Goal: Complete application form: Complete application form

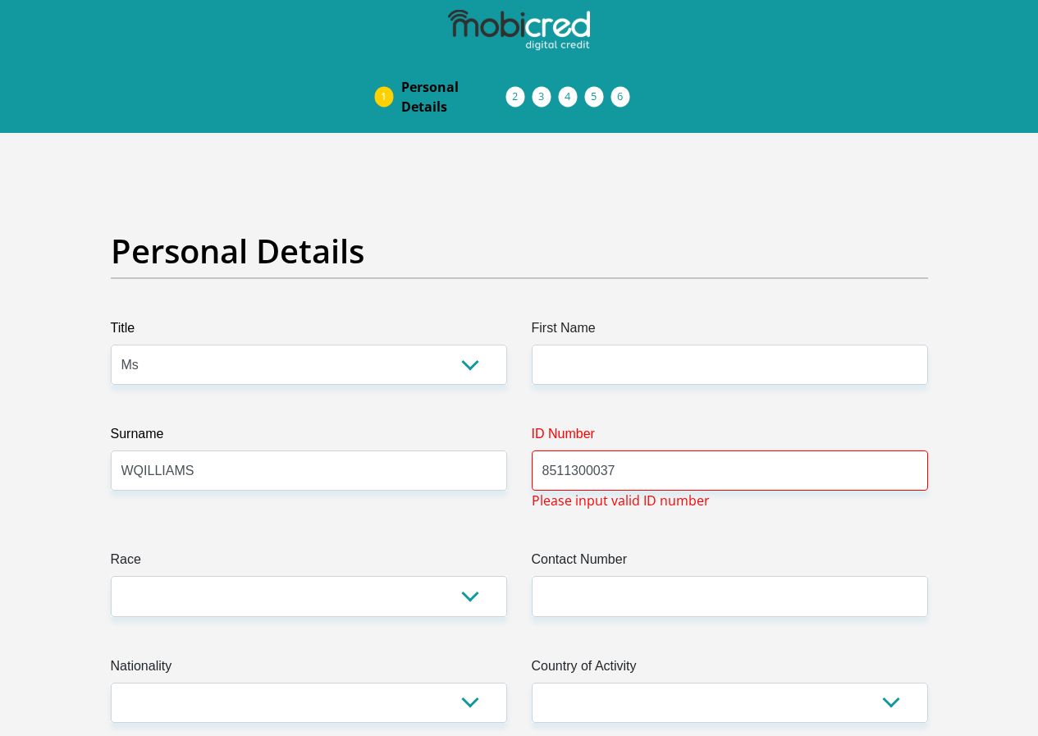
select select "Ms"
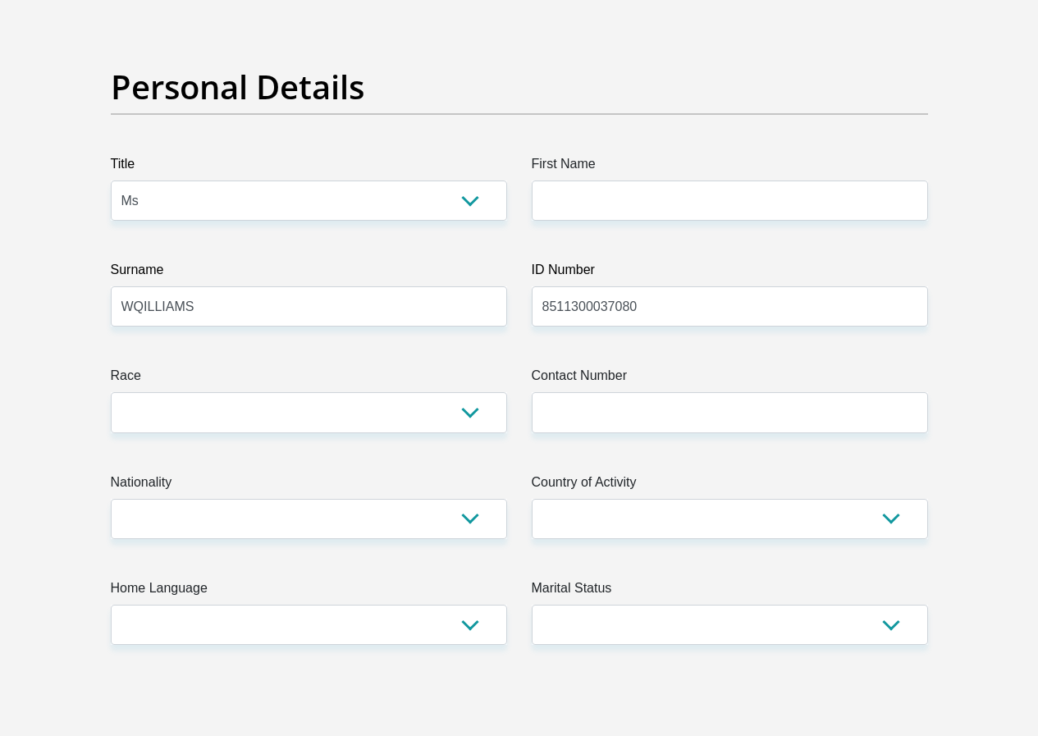
type input "8511300037080"
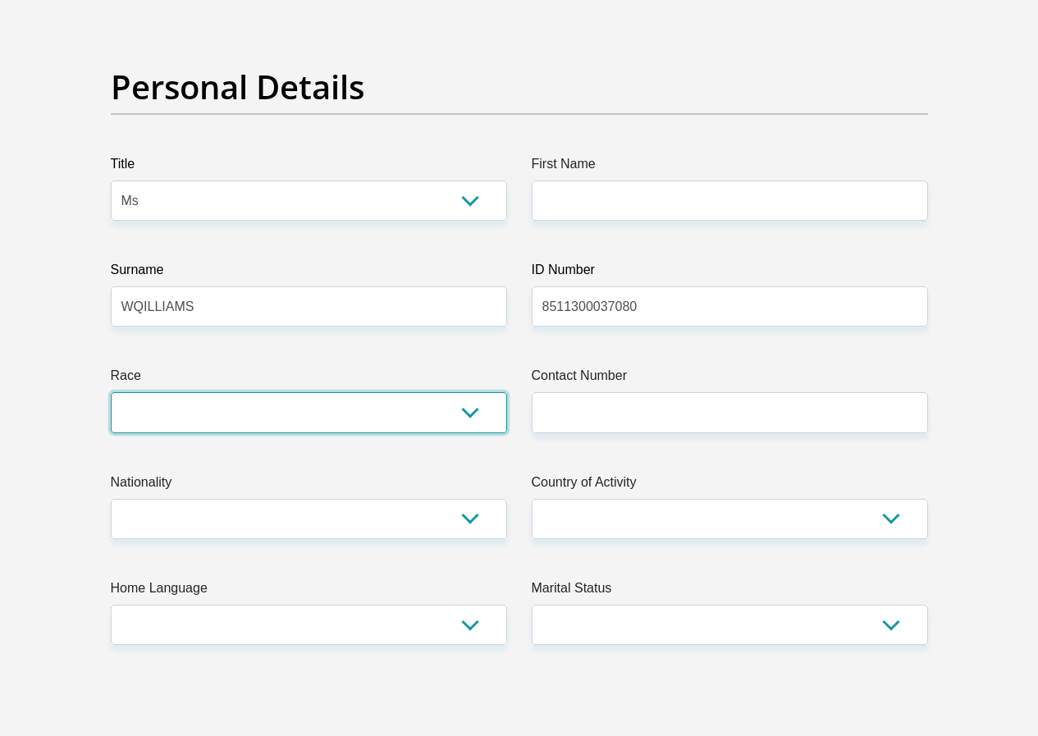
select select "2"
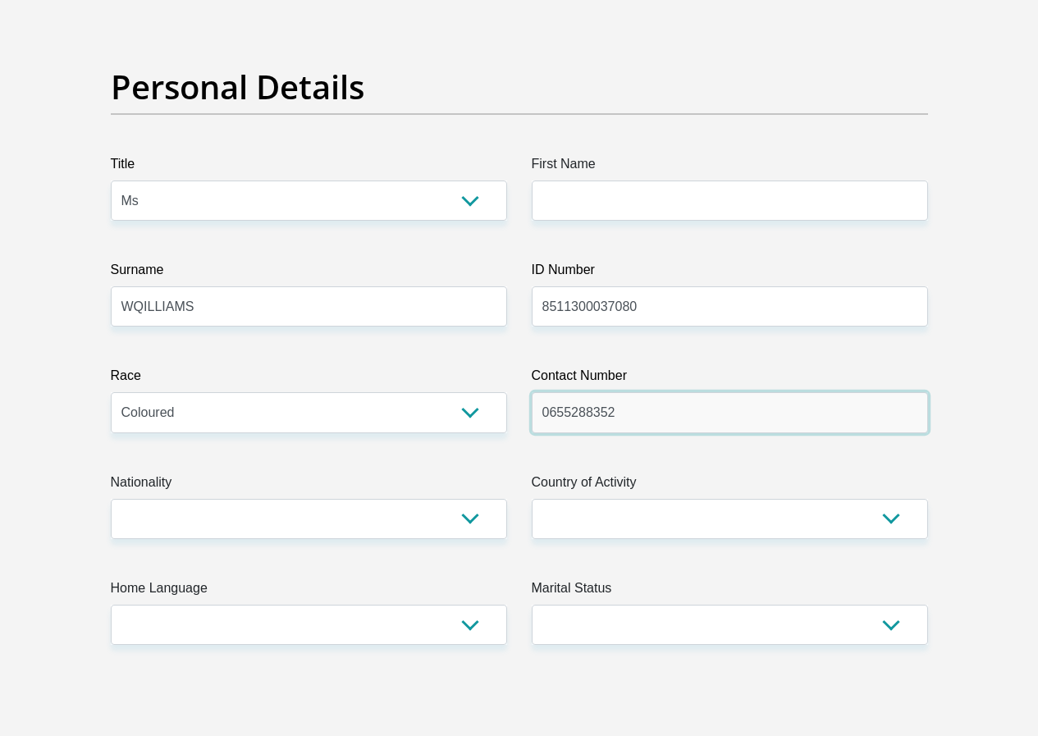
type input "0655288352"
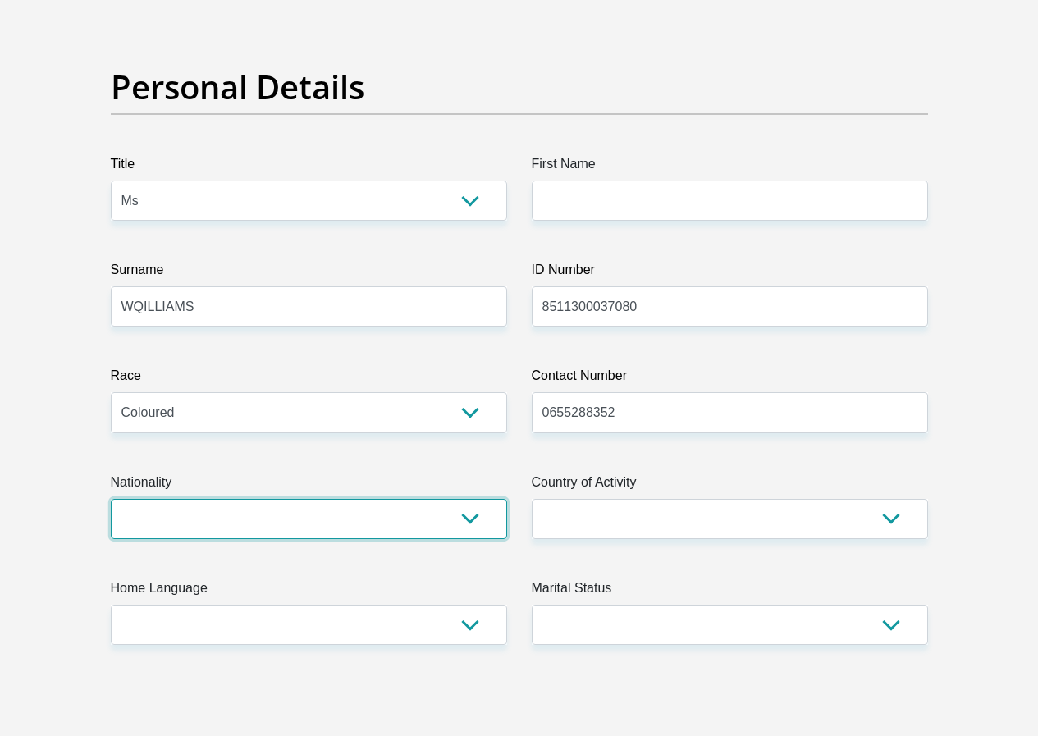
select select "ZAF"
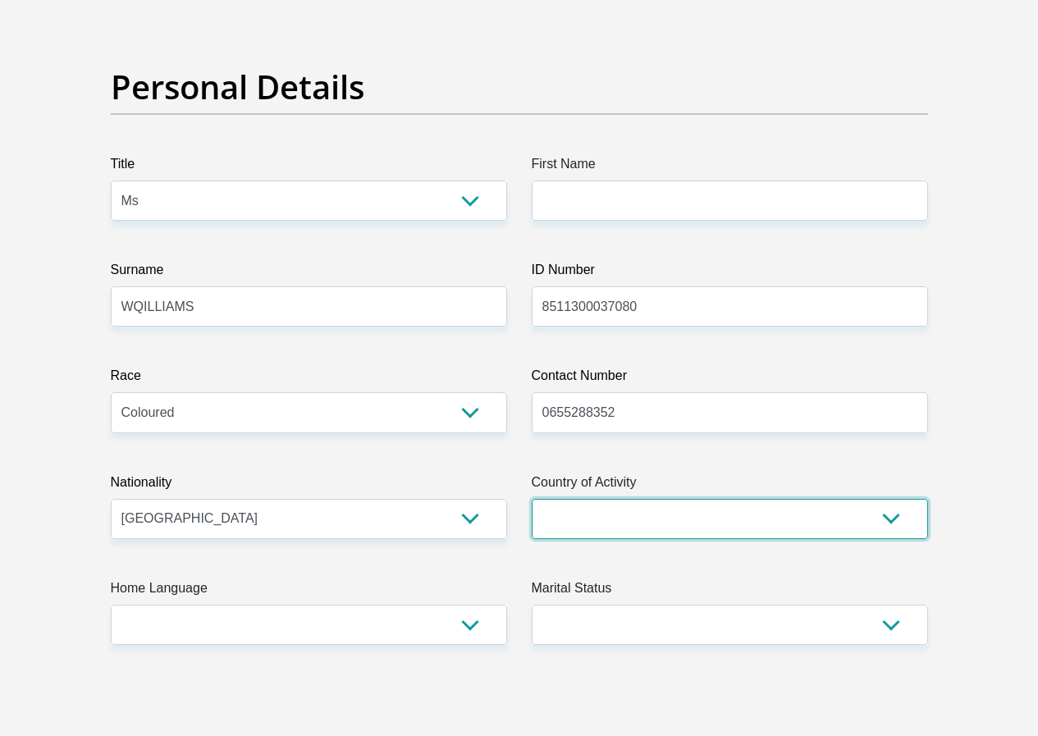
select select "ZAF"
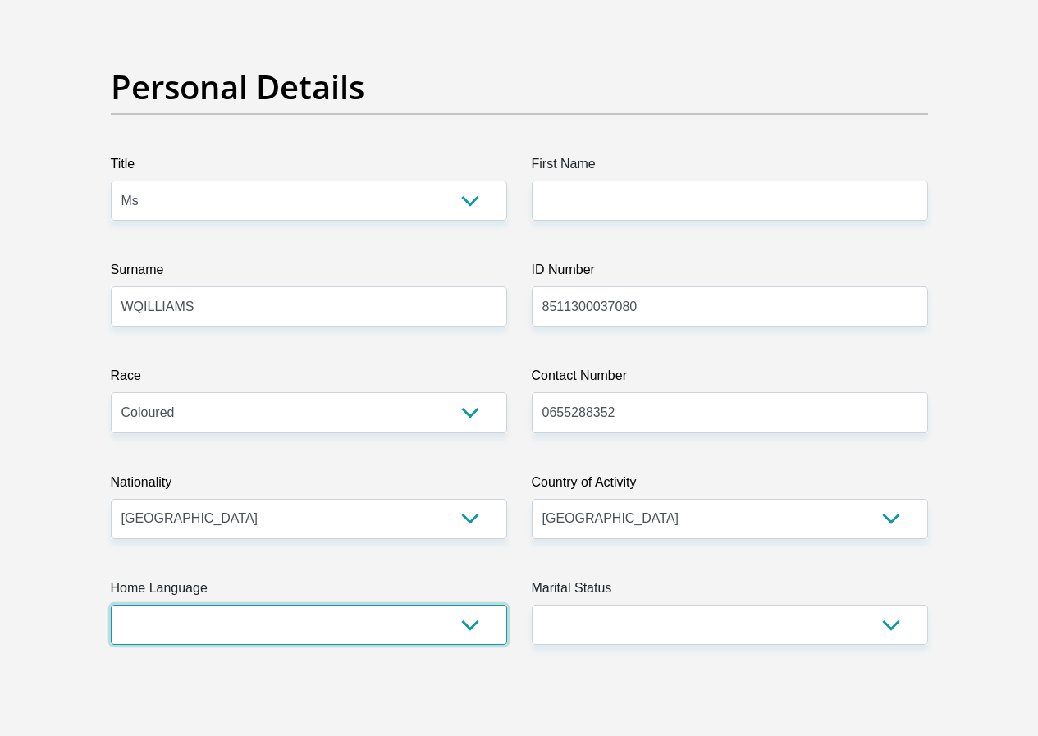
select select "afr"
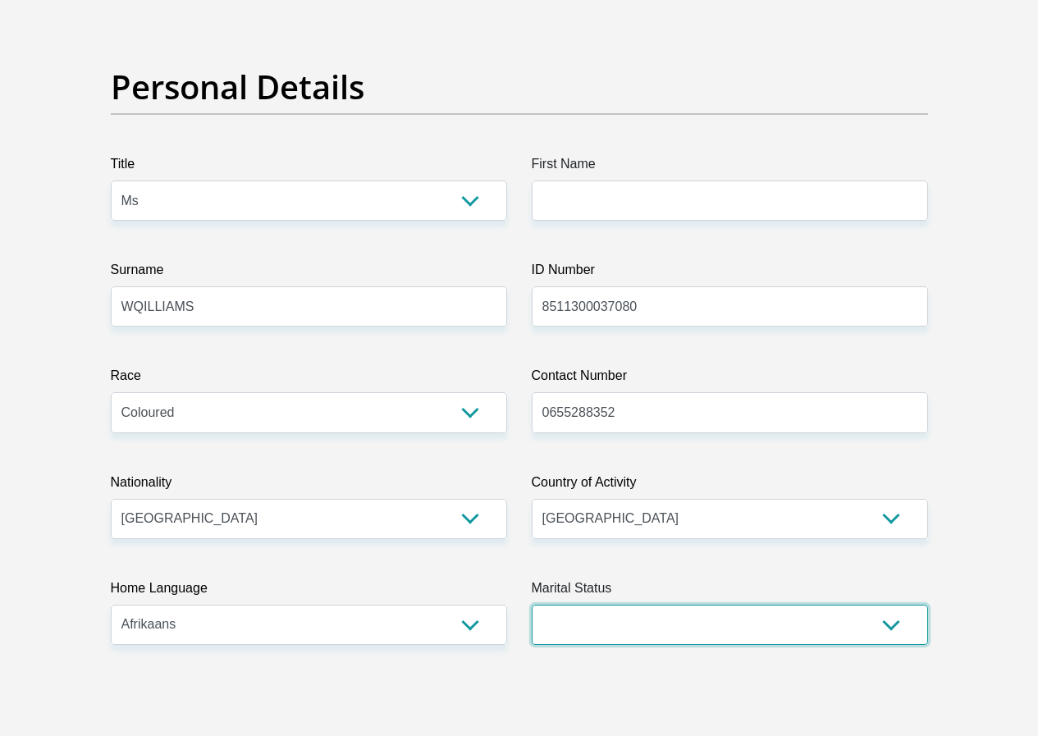
click at [898, 605] on select "Married ANC Single Divorced Widowed Married COP or Customary Law" at bounding box center [730, 625] width 396 height 40
select select "2"
click at [532, 605] on select "Married ANC Single Divorced Widowed Married COP or Customary Law" at bounding box center [730, 625] width 396 height 40
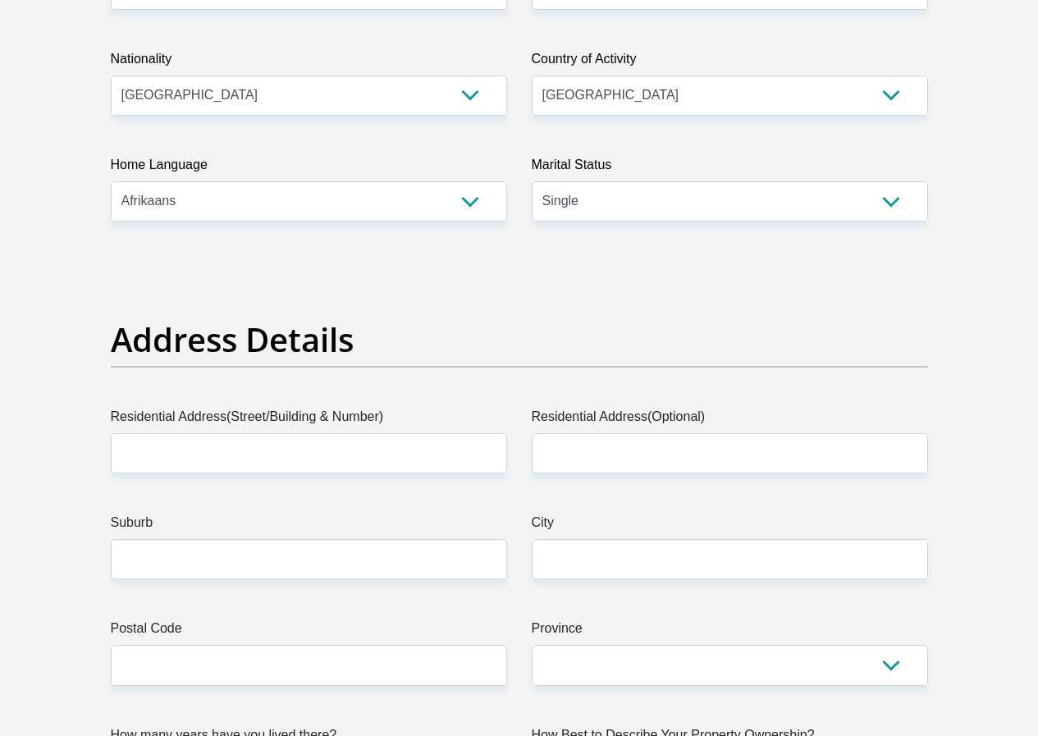
scroll to position [738, 0]
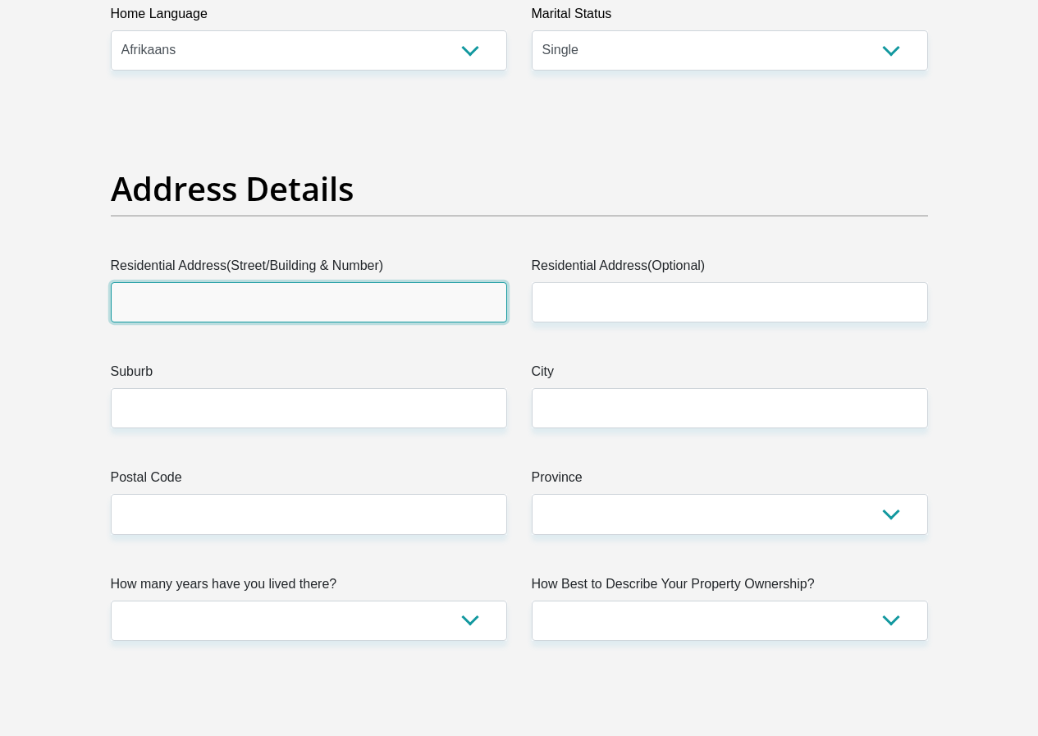
click at [209, 282] on input "Residential Address(Street/Building & Number)" at bounding box center [309, 302] width 396 height 40
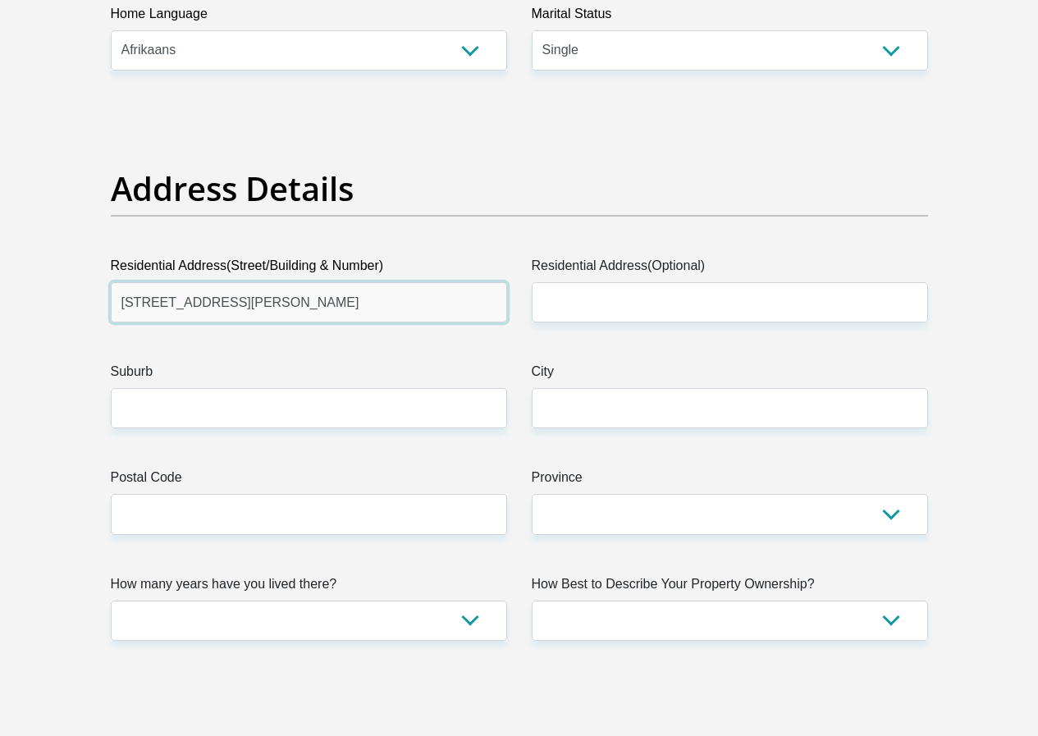
type input "88 BROOKS AVENUE"
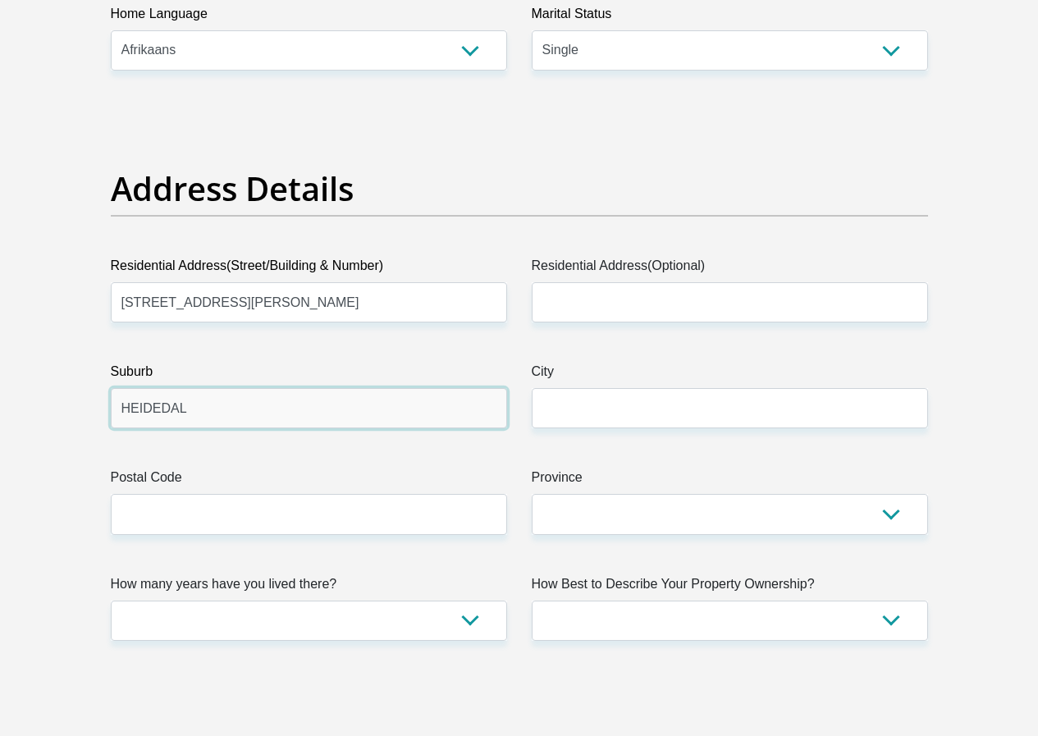
type input "HEIDEDAL"
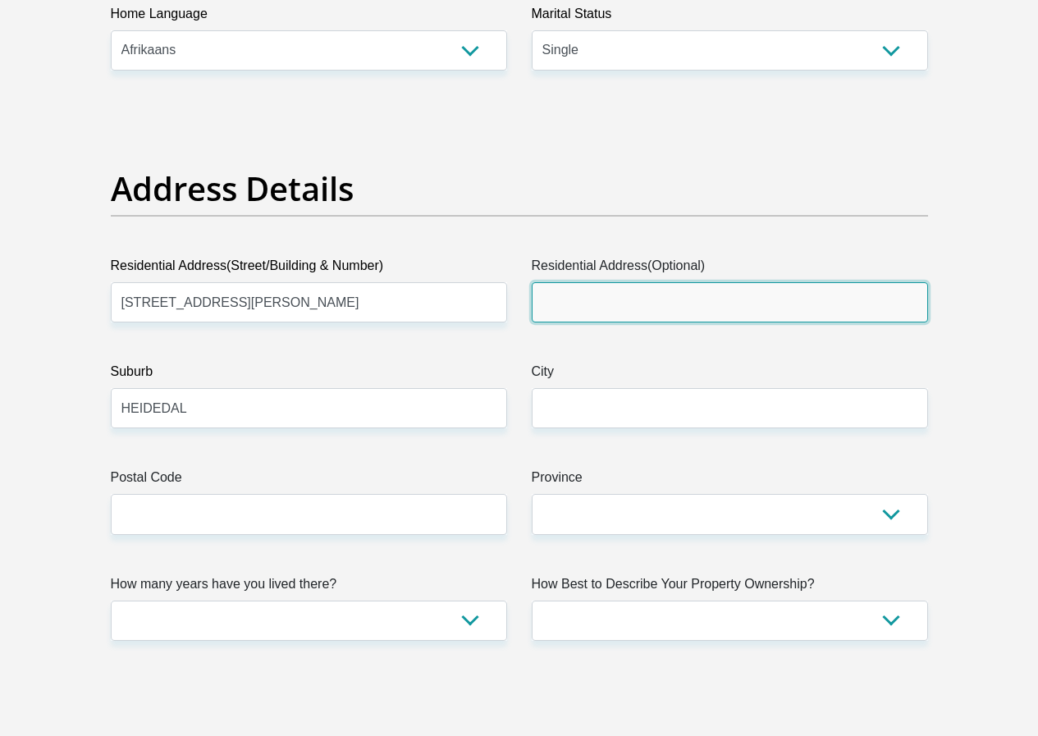
click at [605, 282] on input "Residential Address(Optional)" at bounding box center [730, 302] width 396 height 40
type input "88 BROOKS AVENUE"
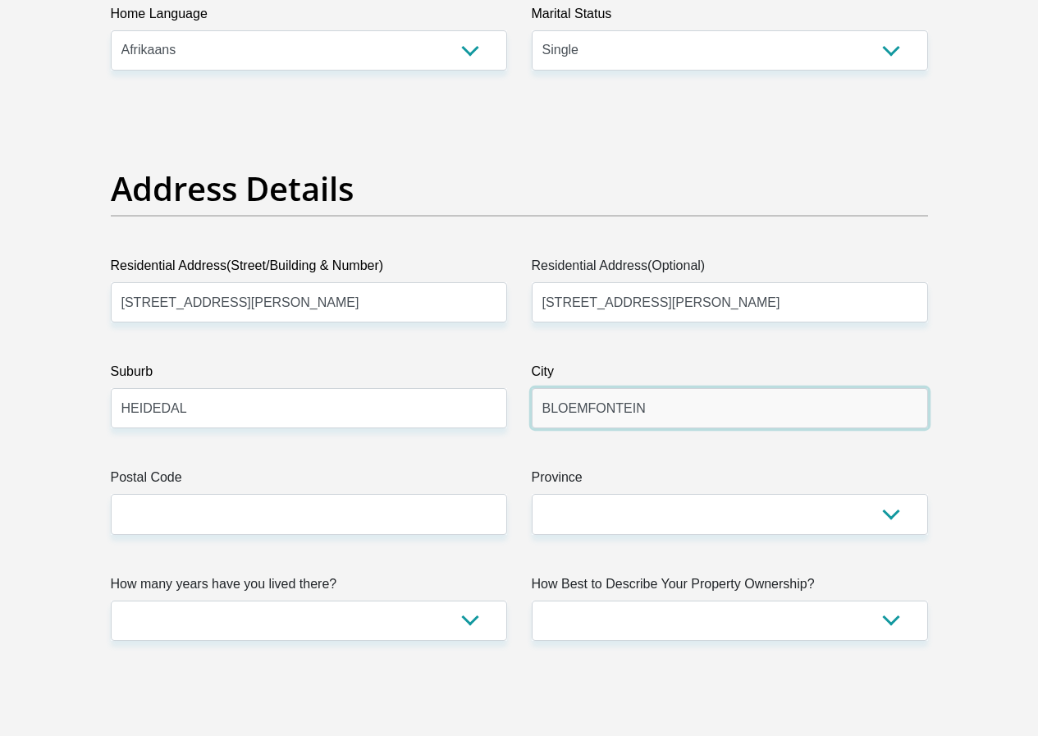
type input "BLOEMFONTEIN"
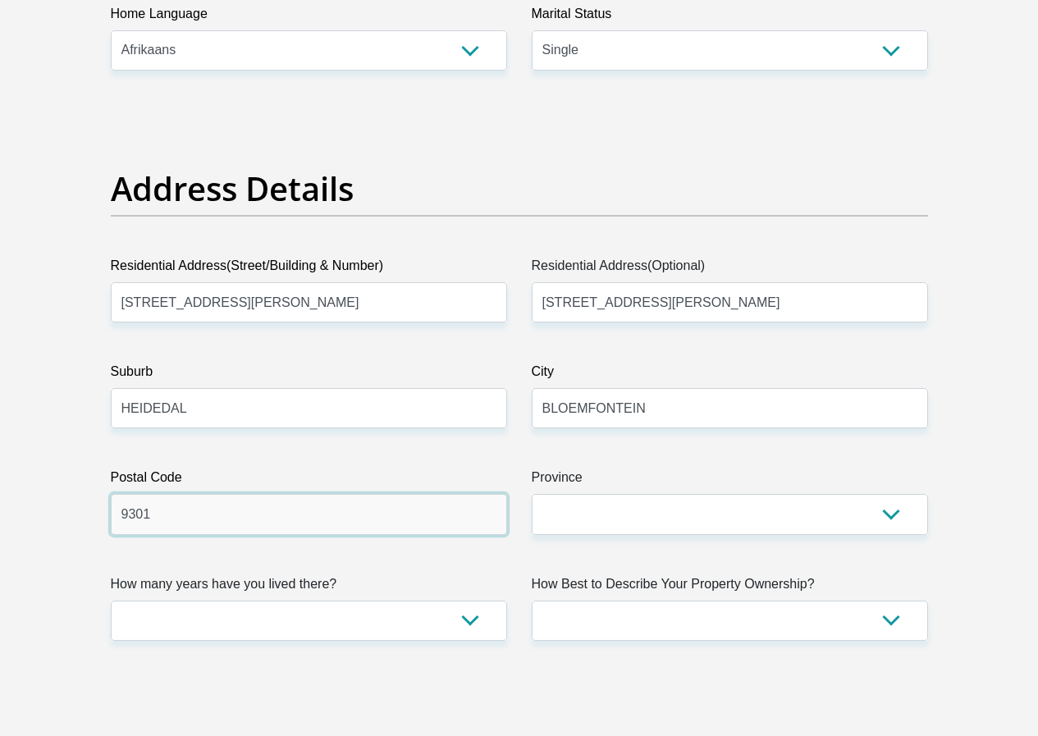
type input "9301"
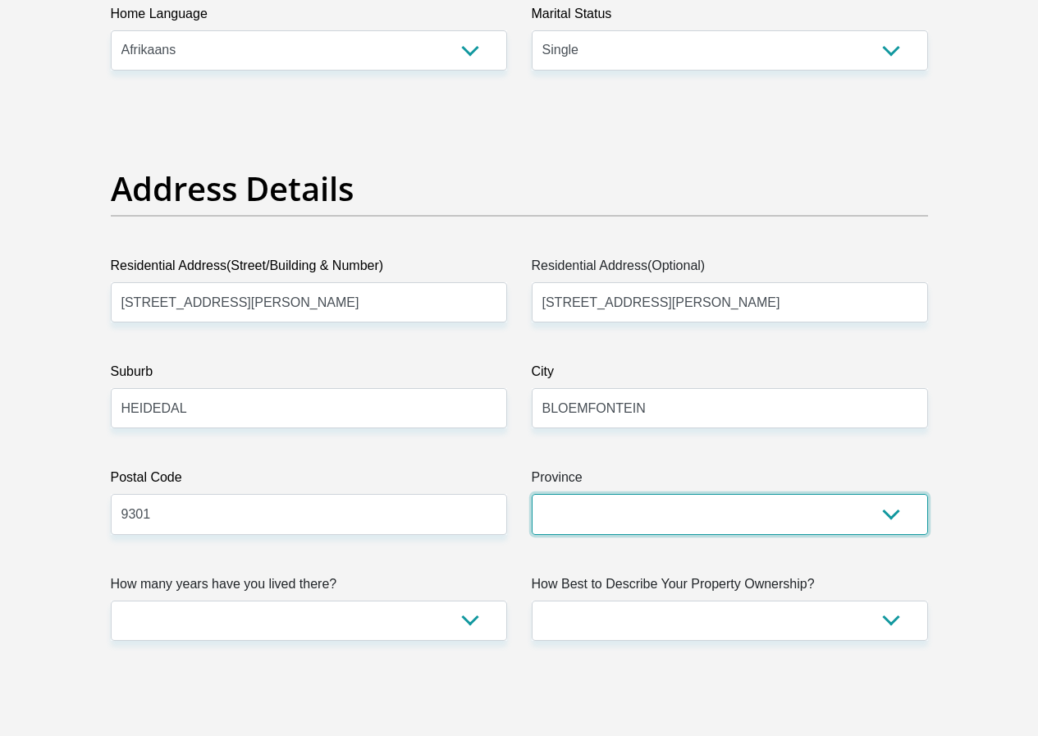
select select "Free State"
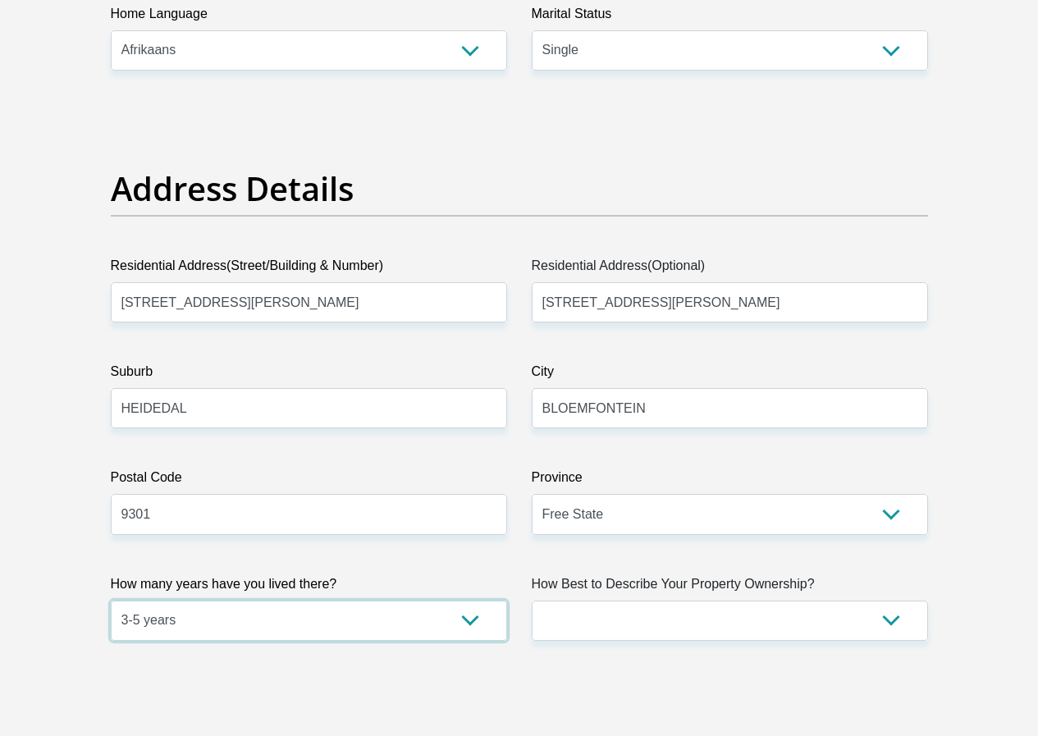
click at [475, 601] on select "less than 1 year 1-3 years 3-5 years 5+ years" at bounding box center [309, 621] width 396 height 40
select select "5"
click at [111, 601] on select "less than 1 year 1-3 years 3-5 years 5+ years" at bounding box center [309, 621] width 396 height 40
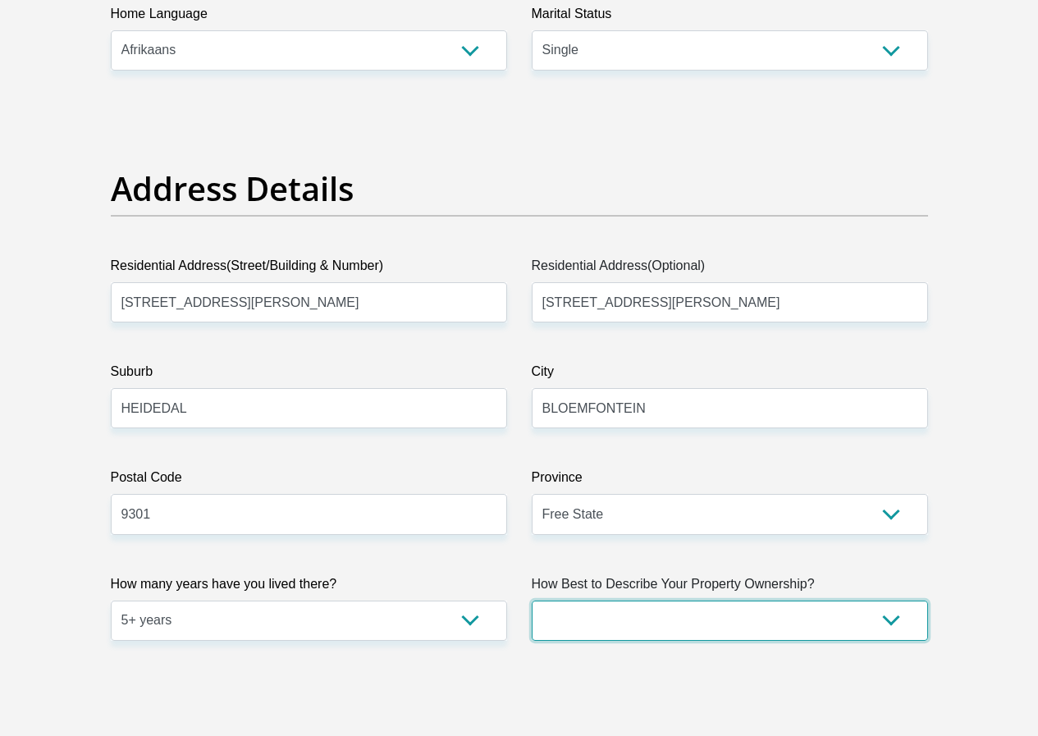
click at [674, 601] on select "Owned Rented Family Owned Company Dwelling" at bounding box center [730, 621] width 396 height 40
select select "parents"
click at [532, 601] on select "Owned Rented Family Owned Company Dwelling" at bounding box center [730, 621] width 396 height 40
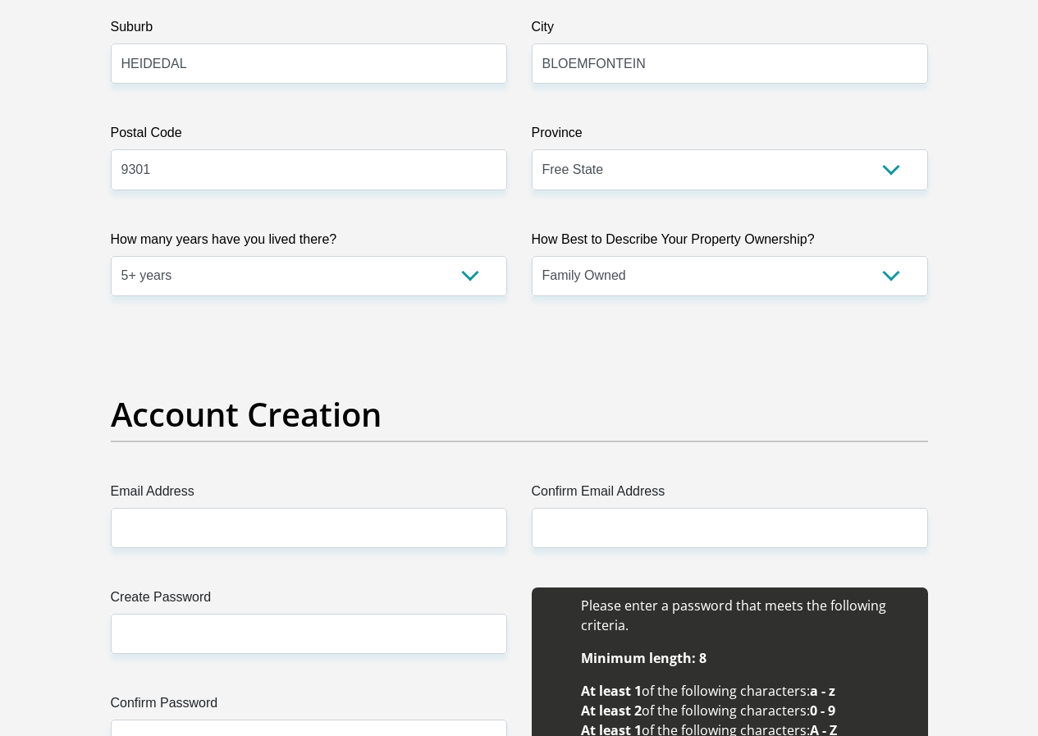
scroll to position [1231, 0]
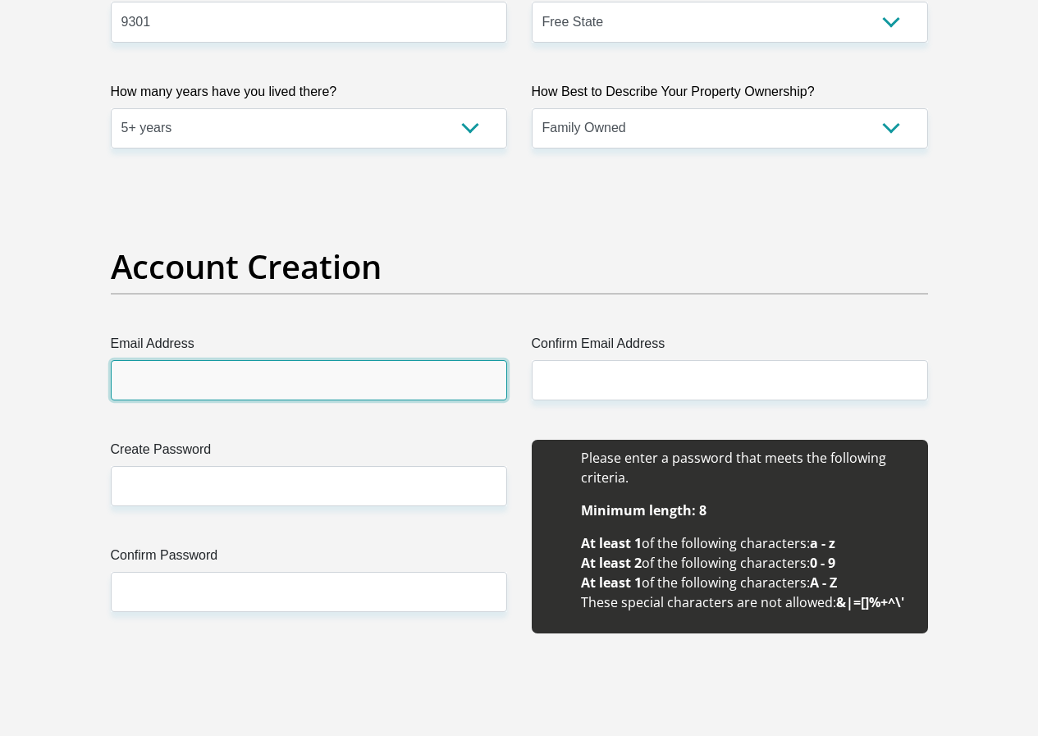
click at [250, 360] on input "Email Address" at bounding box center [309, 380] width 396 height 40
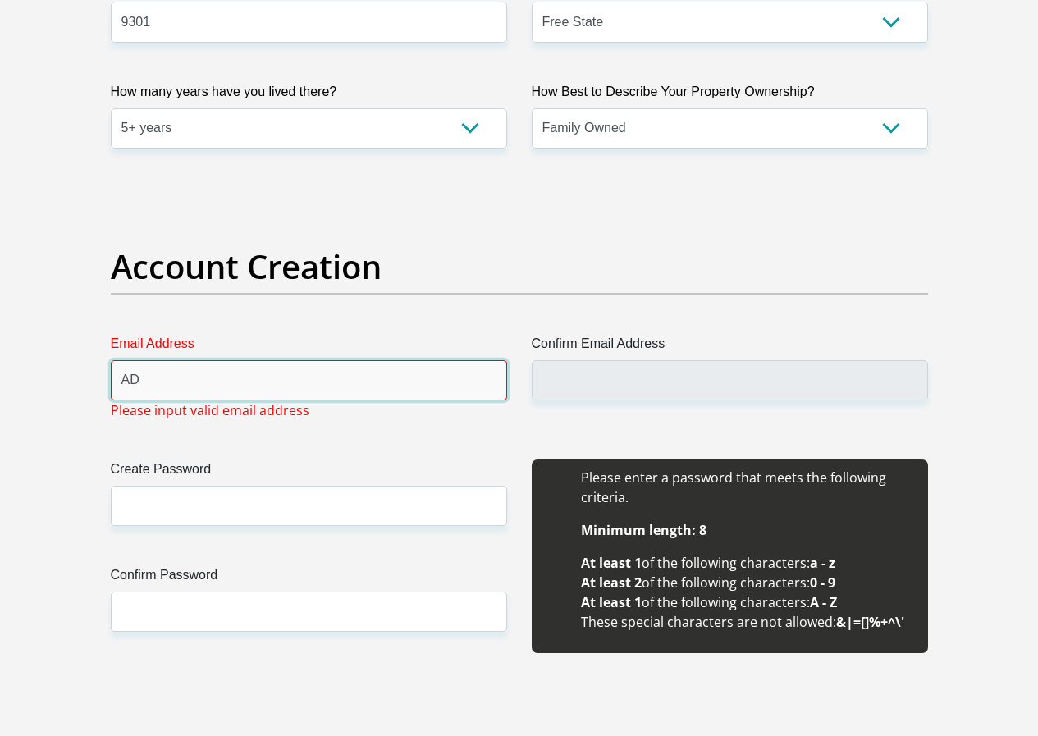
type input "A"
type input "a"
type input "[EMAIL_ADDRESS][DOMAIN_NAME]"
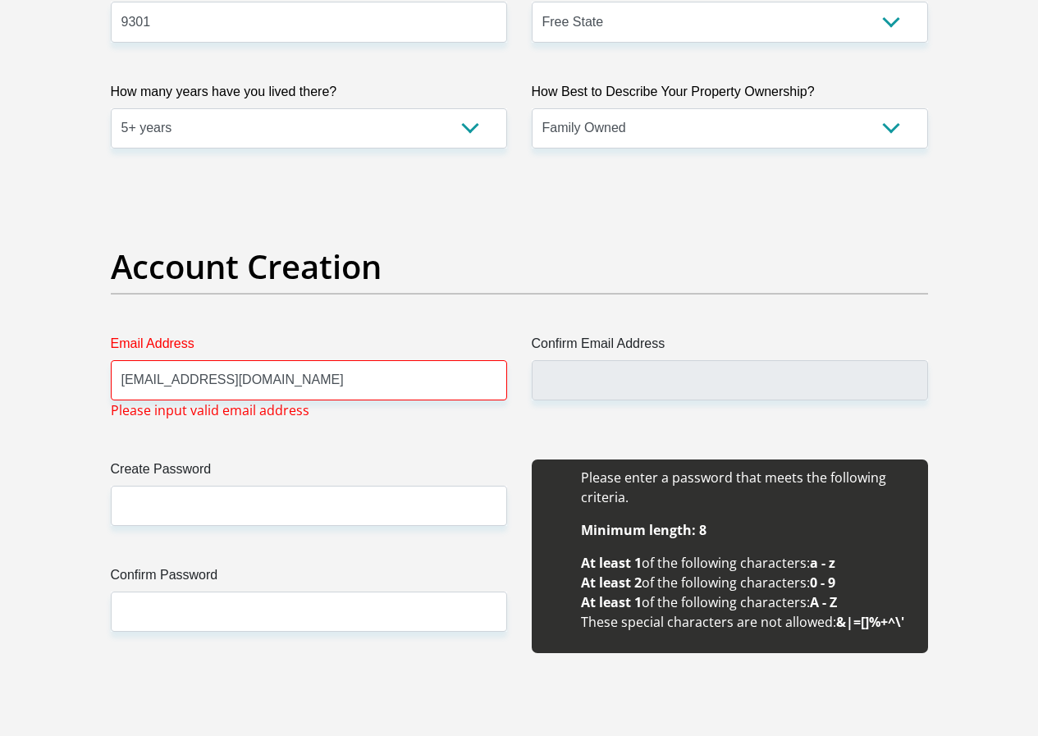
type input "SARAH"
type input "WILLIAMS"
type input "0655288352"
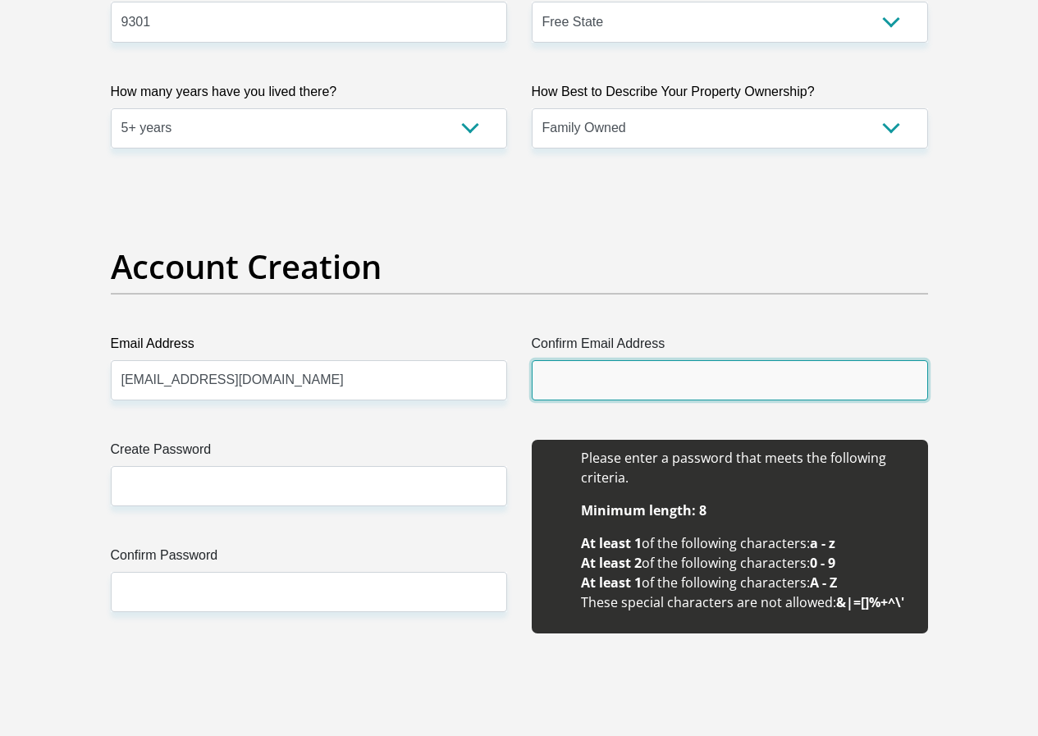
type input "[EMAIL_ADDRESS][DOMAIN_NAME]"
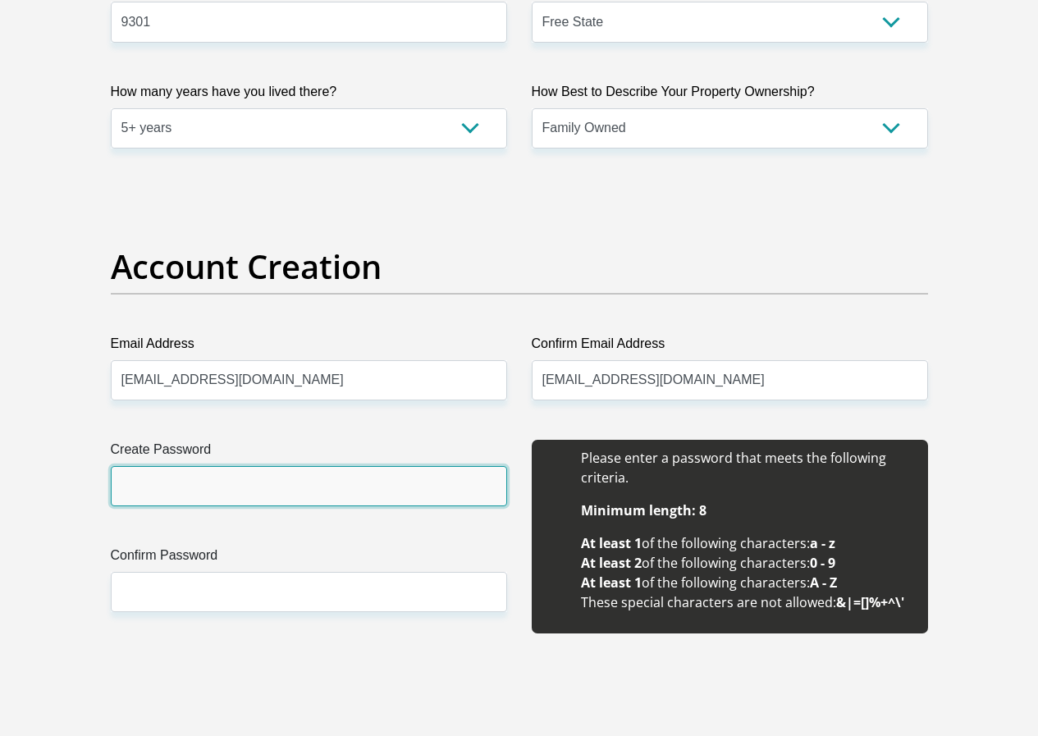
click at [249, 466] on input "Create Password" at bounding box center [309, 486] width 396 height 40
type input "Zunate@2017"
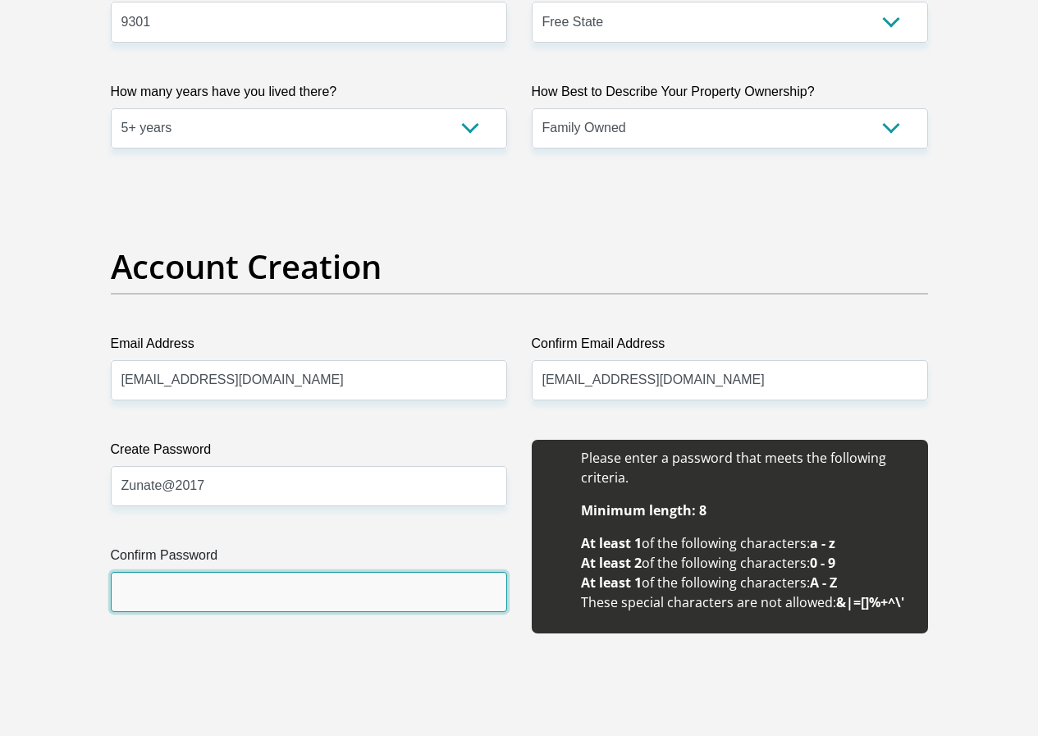
click at [199, 572] on input "Confirm Password" at bounding box center [309, 592] width 396 height 40
type input "Zunate@2017"
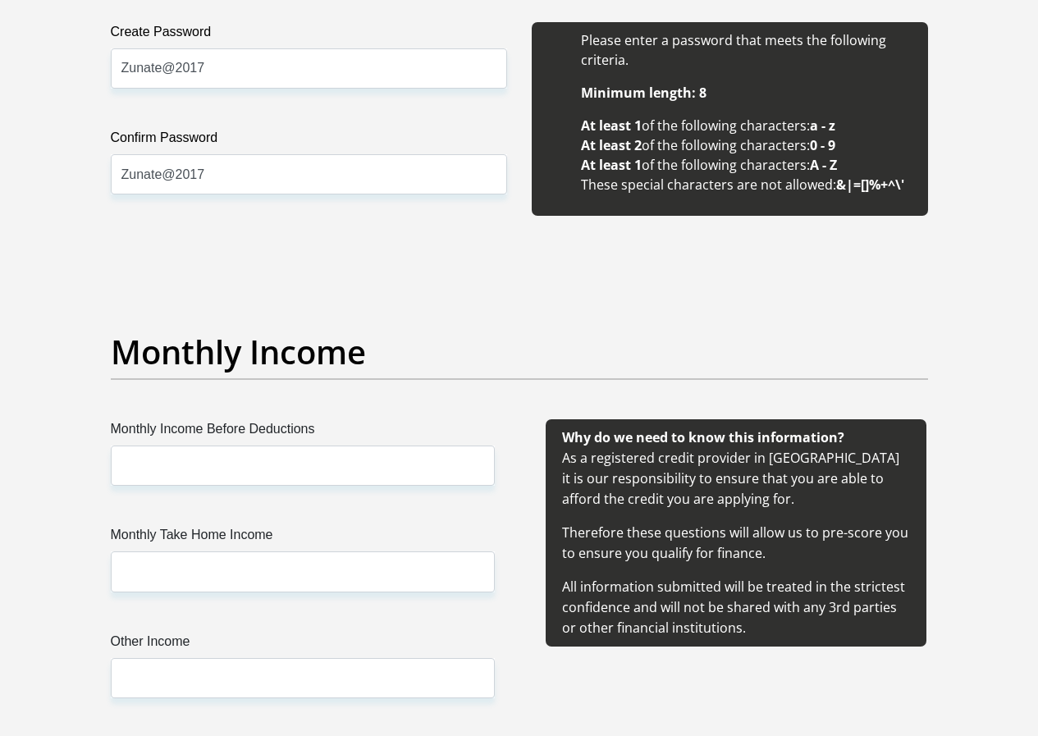
scroll to position [1723, 0]
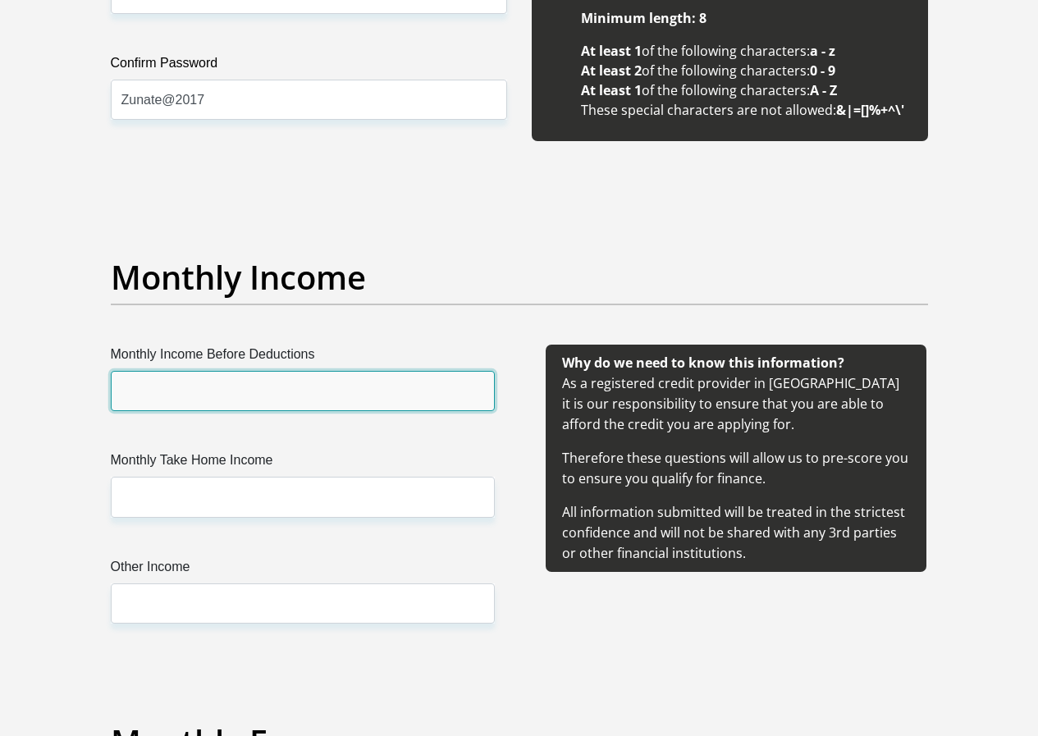
click at [192, 371] on input "Monthly Income Before Deductions" at bounding box center [303, 391] width 384 height 40
type input "7500"
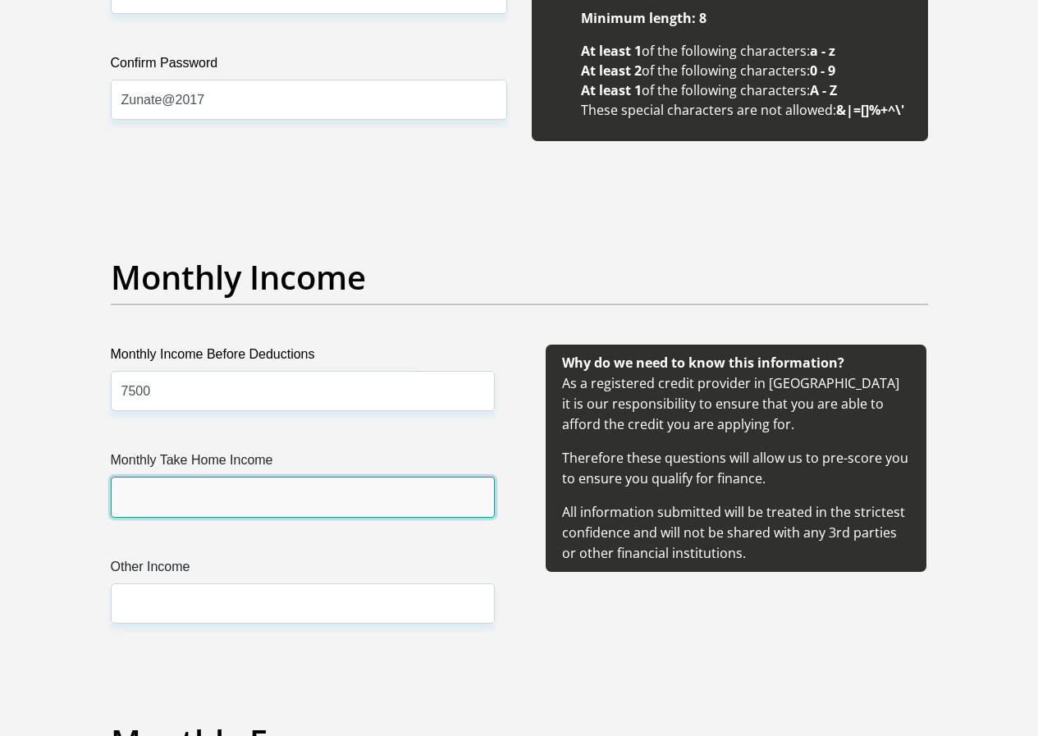
click at [170, 477] on input "Monthly Take Home Income" at bounding box center [303, 497] width 384 height 40
type input "6500"
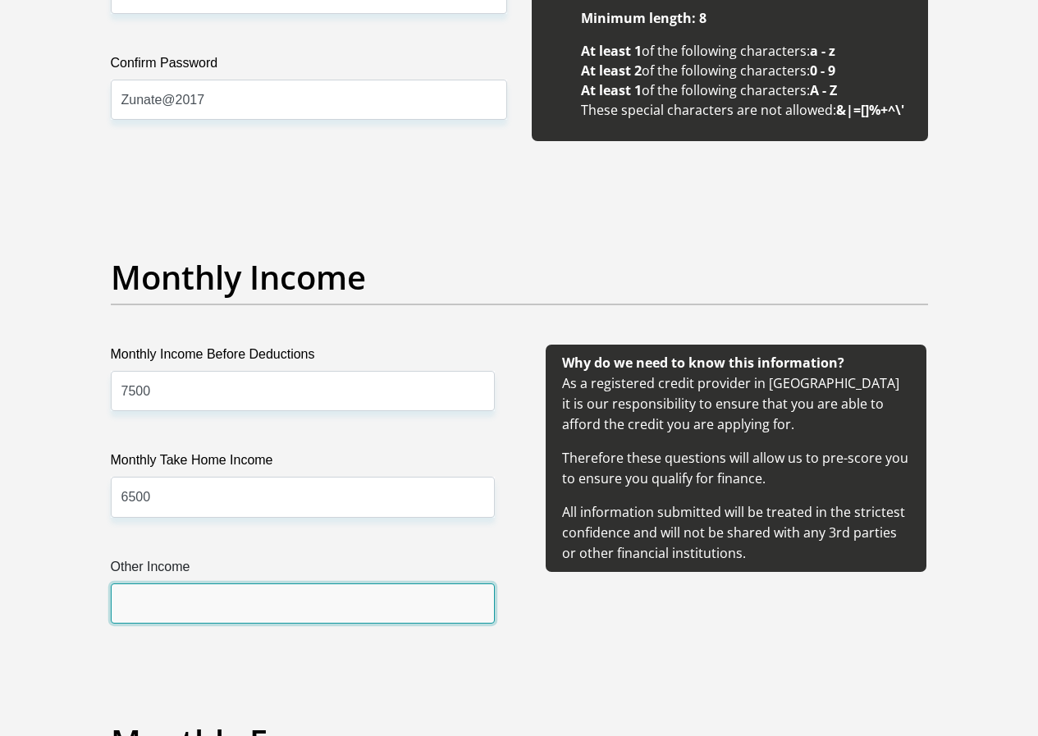
click at [140, 583] on input "Other Income" at bounding box center [303, 603] width 384 height 40
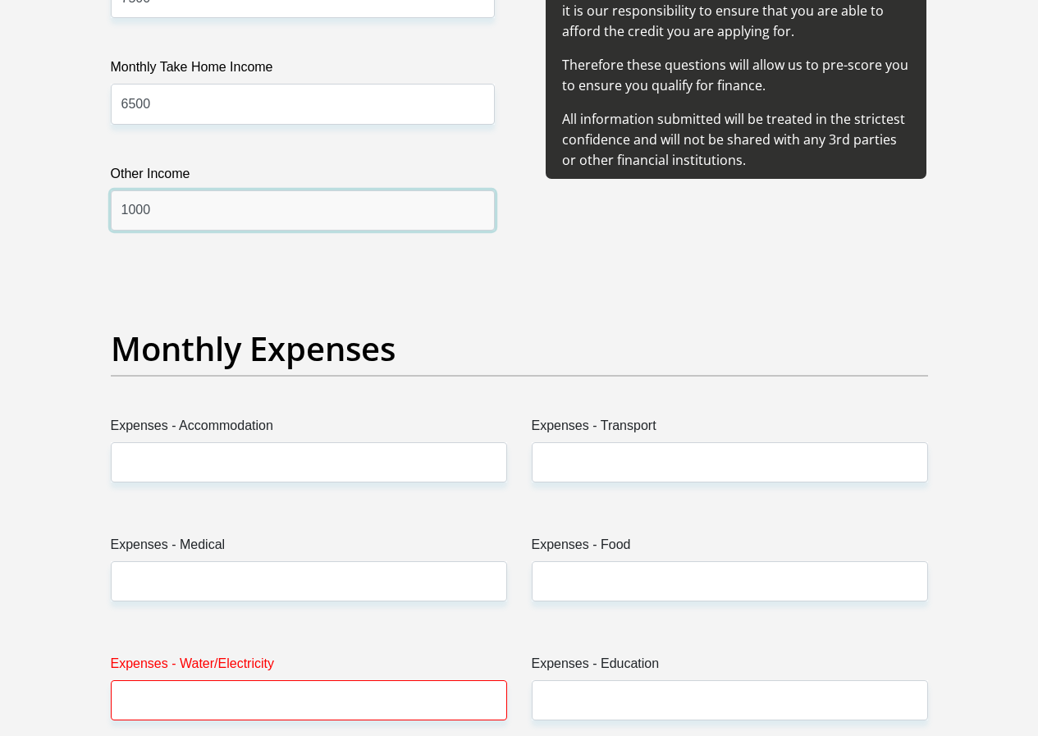
scroll to position [2133, 0]
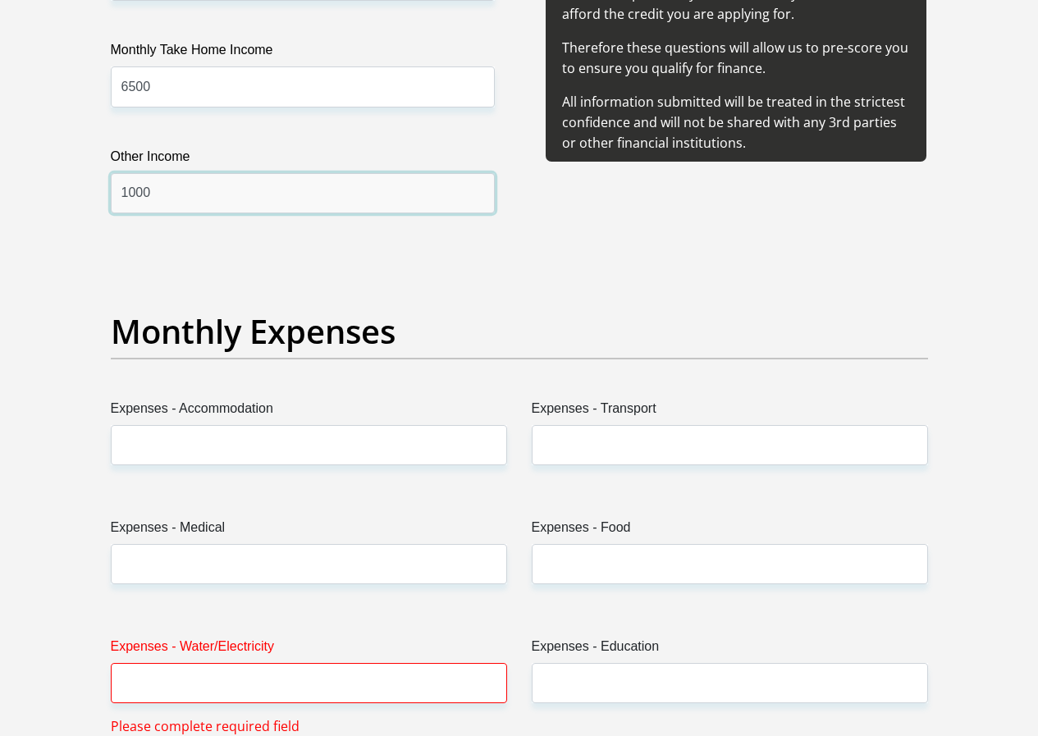
type input "1000"
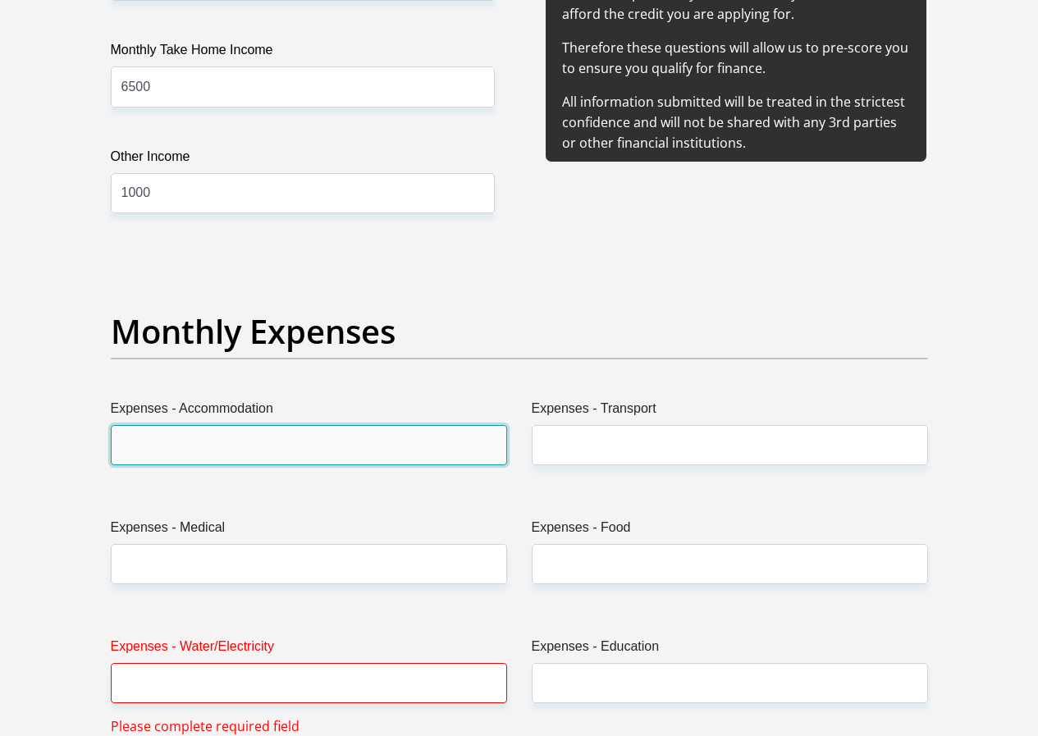
click at [201, 425] on input "Expenses - Accommodation" at bounding box center [309, 445] width 396 height 40
type input "0"
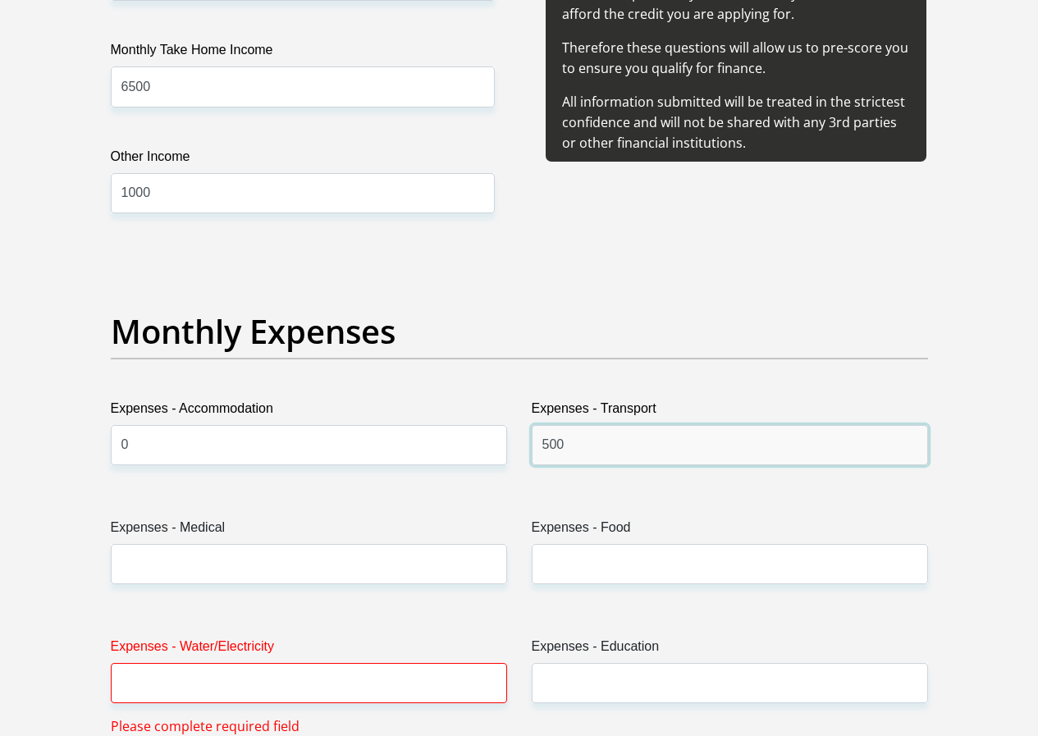
type input "500"
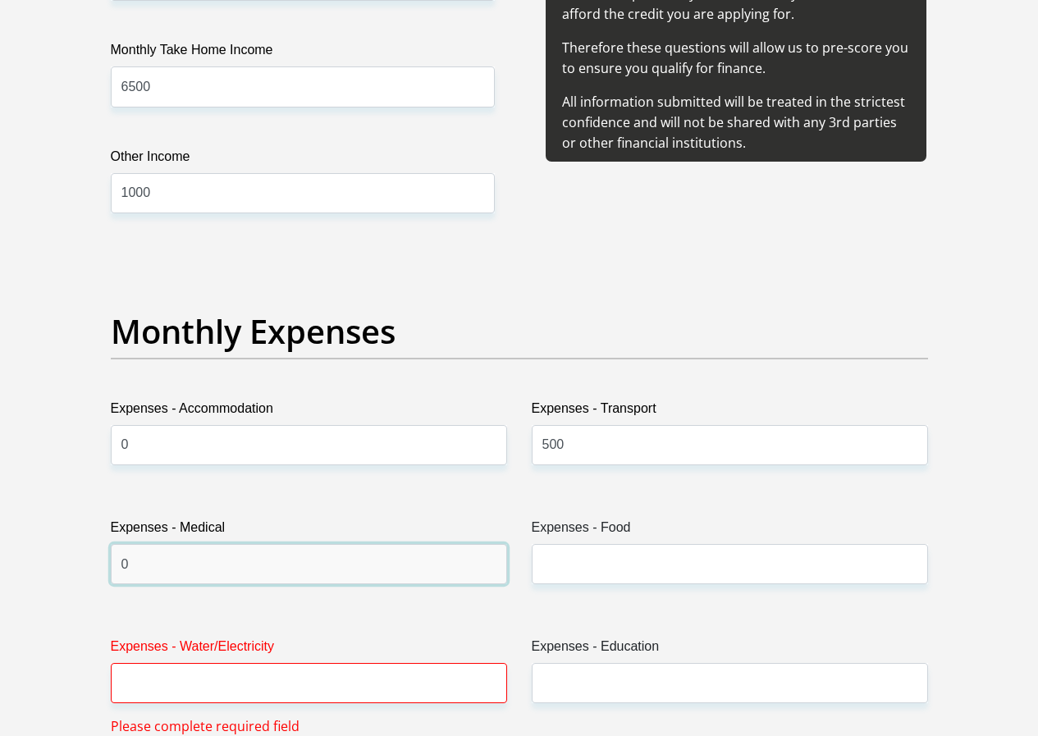
type input "0"
type input "1000"
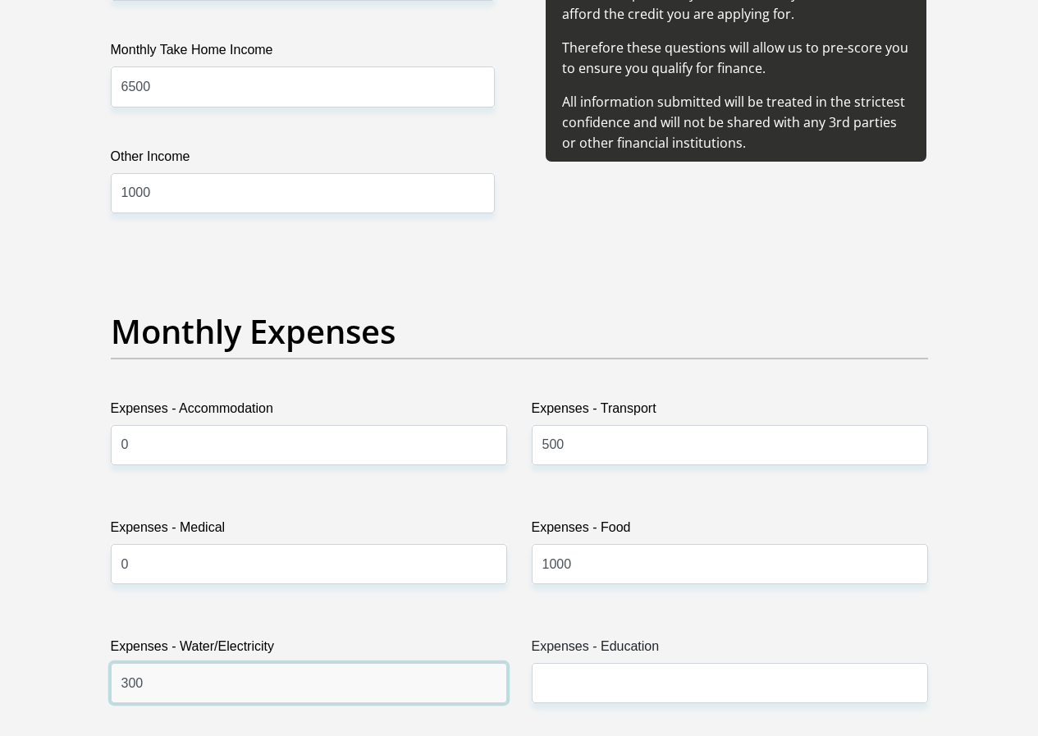
type input "300"
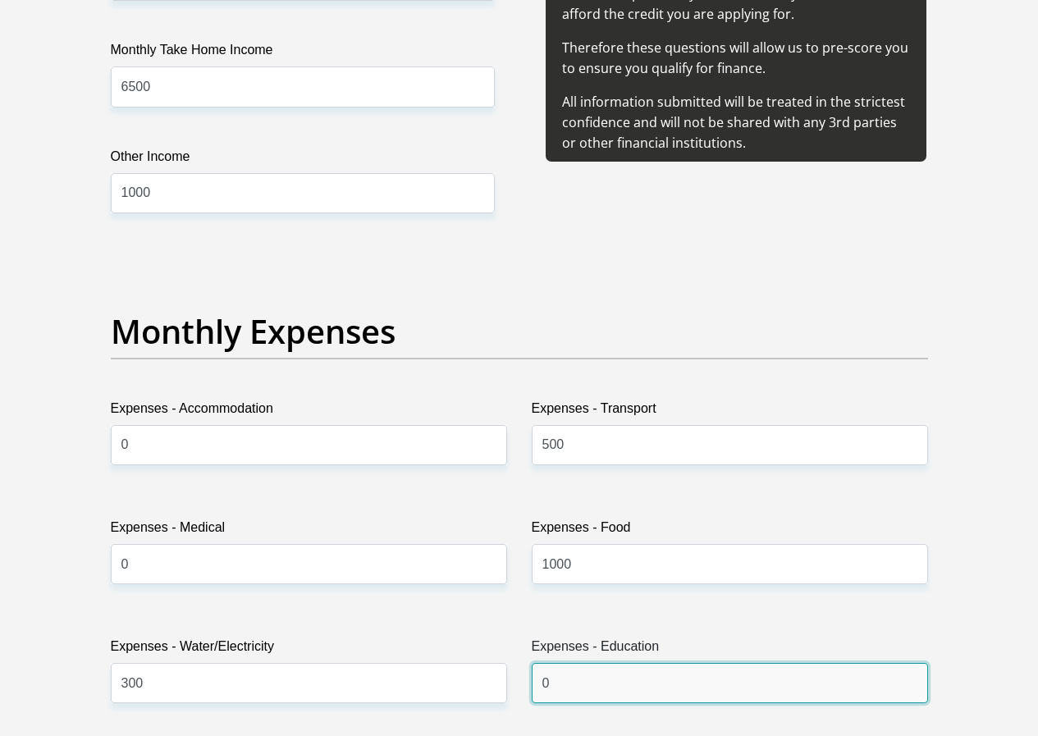
type input "0"
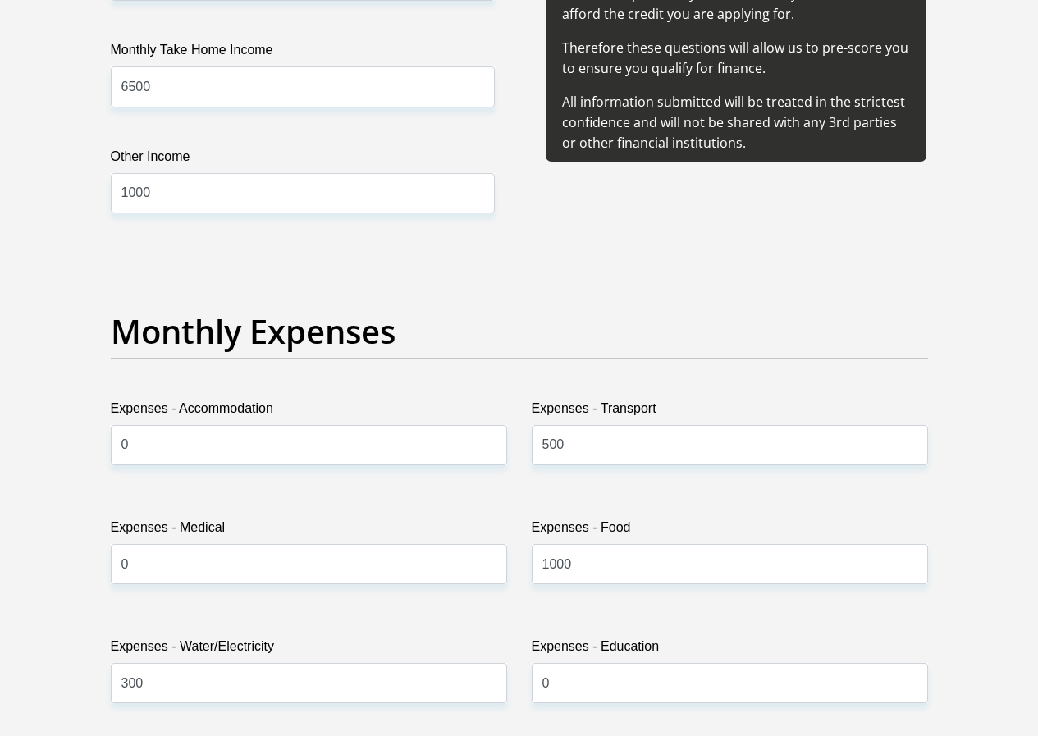
scroll to position [2160, 0]
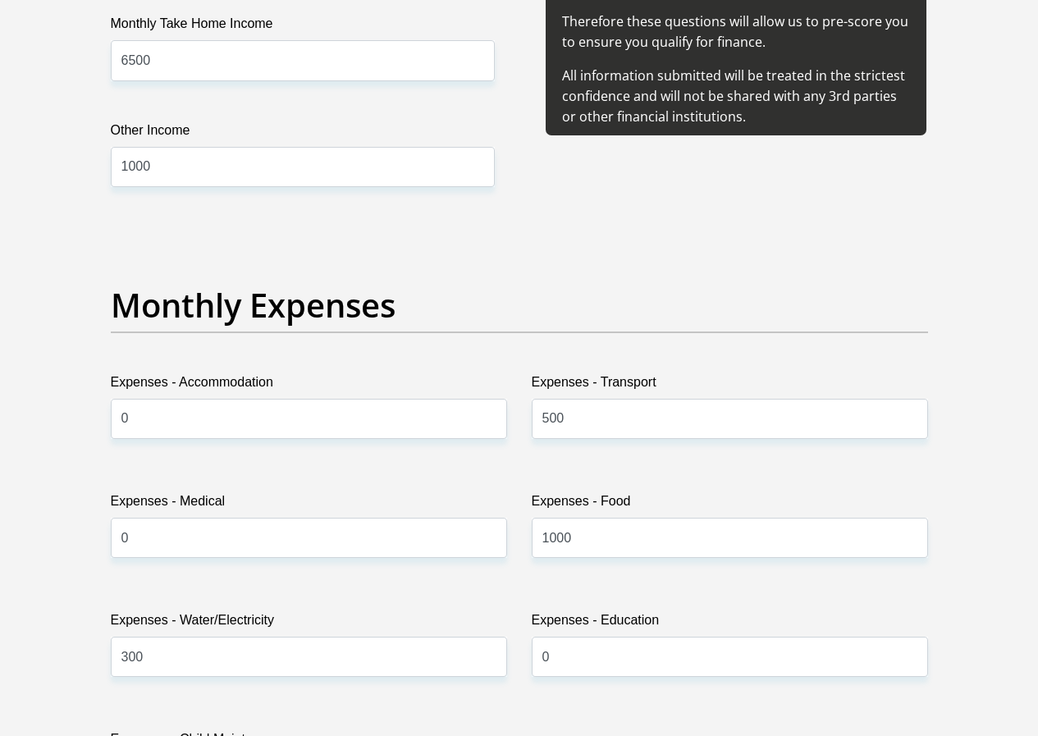
type input "0"
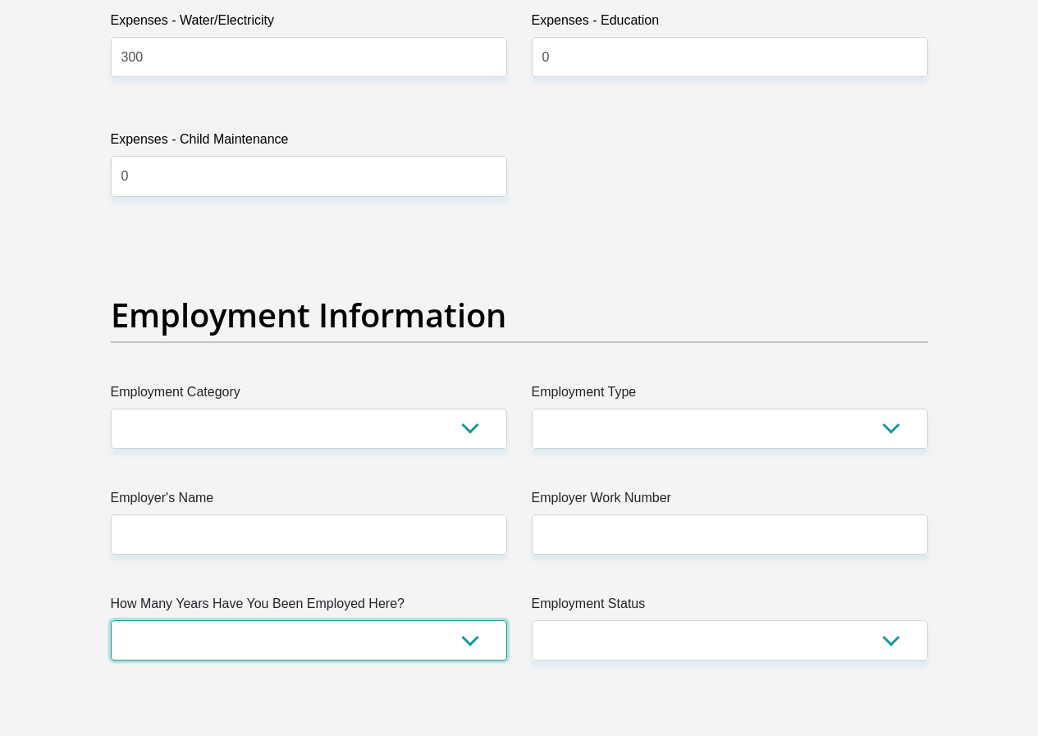
click at [469, 620] on select "less than 1 year 1-3 years 3-5 years 5+ years" at bounding box center [309, 640] width 396 height 40
select select "24"
click at [111, 620] on select "less than 1 year 1-3 years 3-5 years 5+ years" at bounding box center [309, 640] width 396 height 40
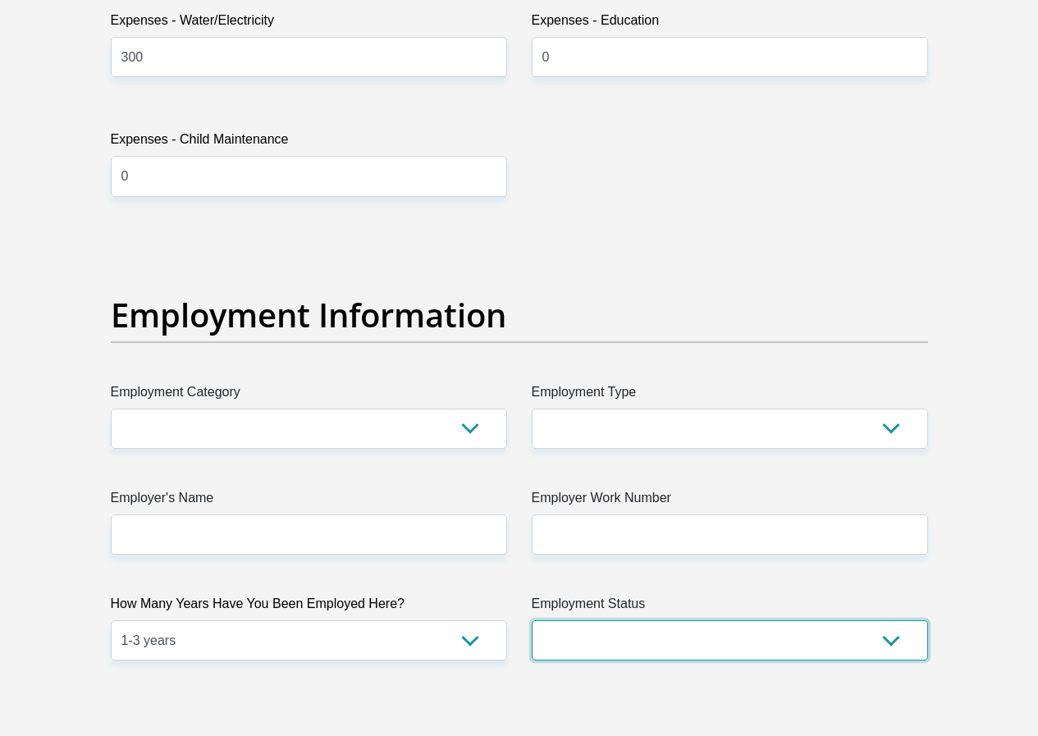
click at [602, 620] on select "Permanent/Full-time Part-time/Casual Contract Worker Self-Employed Housewife Re…" at bounding box center [730, 640] width 396 height 40
select select "1"
click at [532, 620] on select "Permanent/Full-time Part-time/Casual Contract Worker Self-Employed Housewife Re…" at bounding box center [730, 640] width 396 height 40
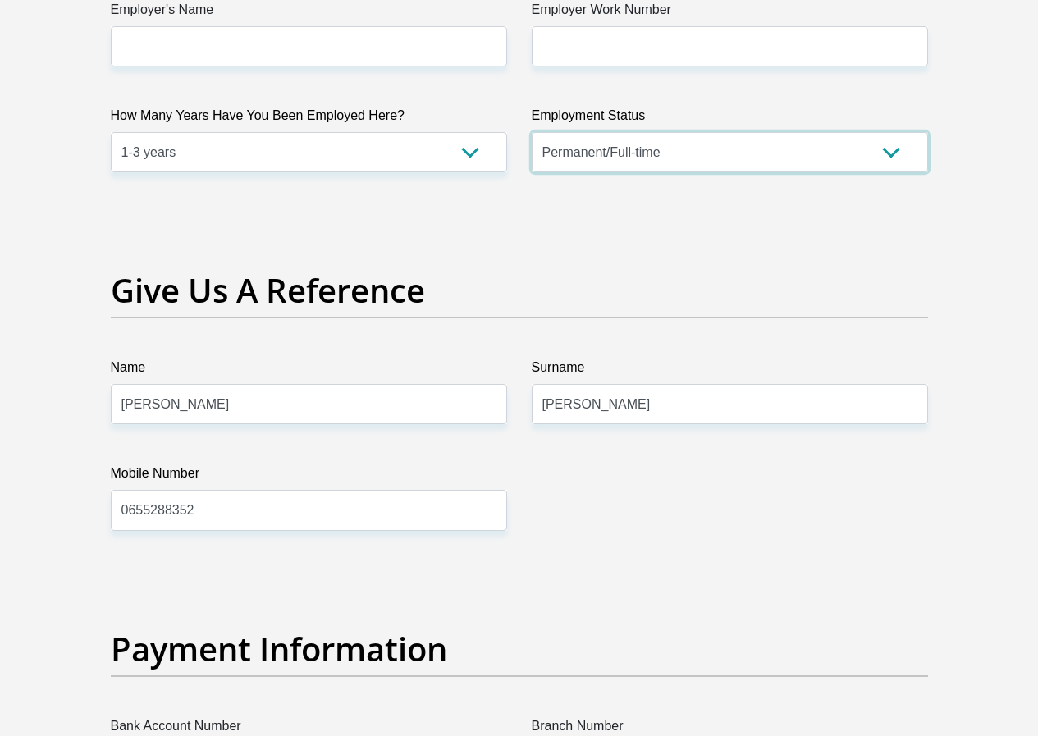
scroll to position [3252, 0]
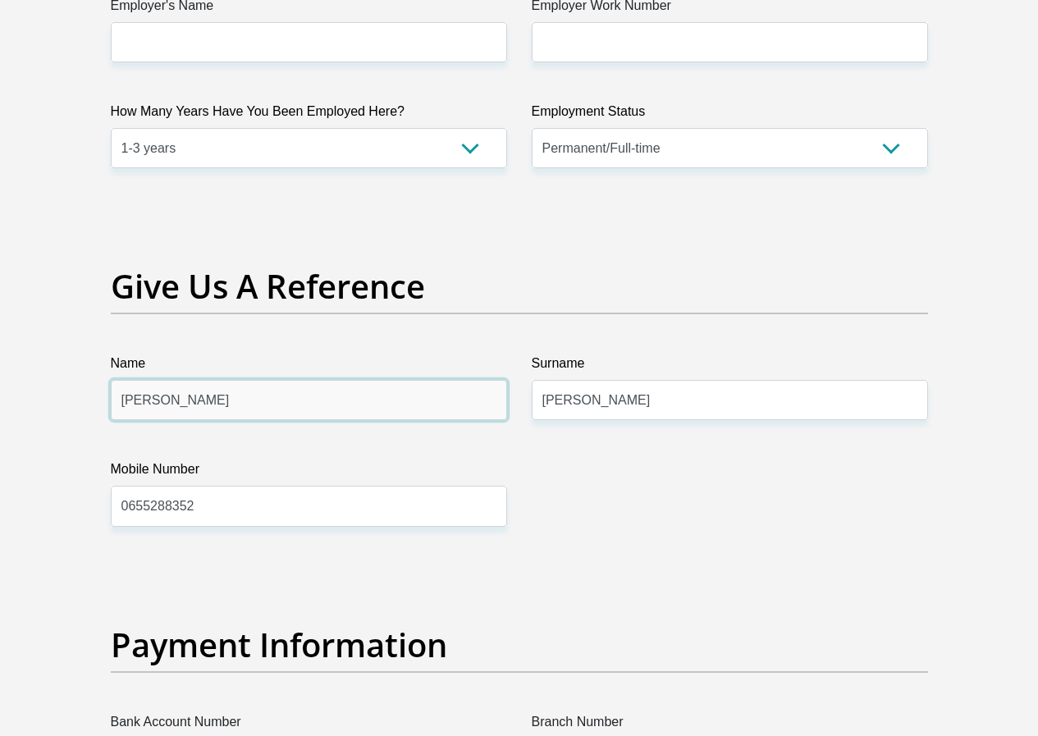
drag, startPoint x: 199, startPoint y: 325, endPoint x: 149, endPoint y: 317, distance: 50.7
click at [198, 380] on input "SARAH" at bounding box center [309, 400] width 396 height 40
type input "S"
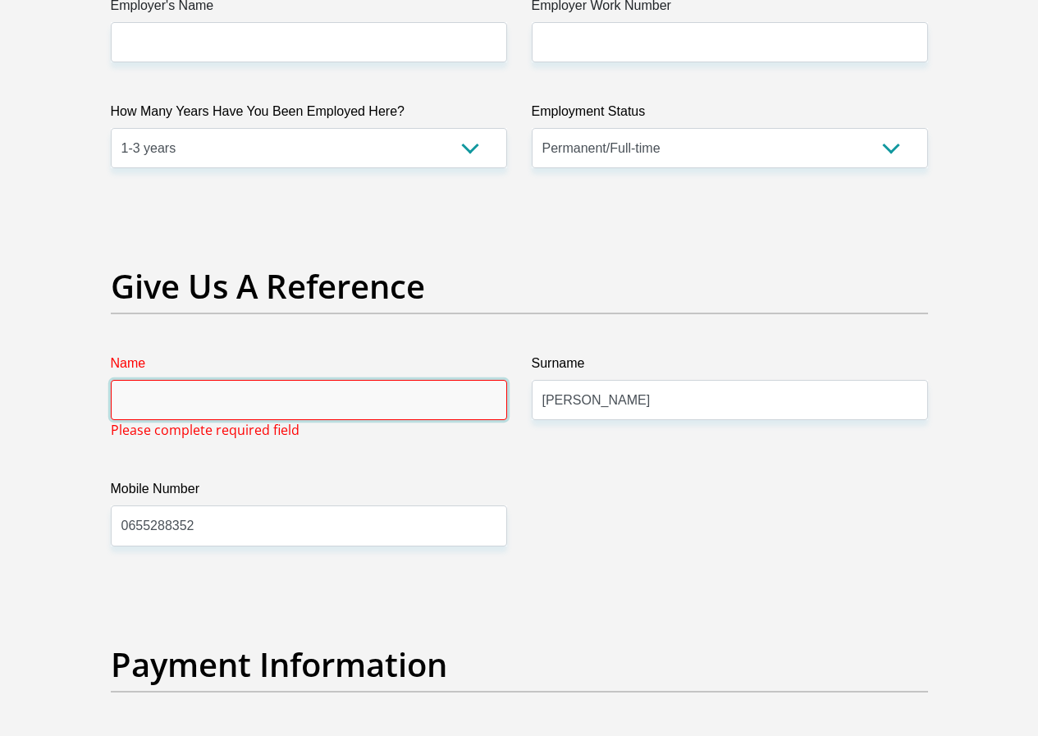
type input "e"
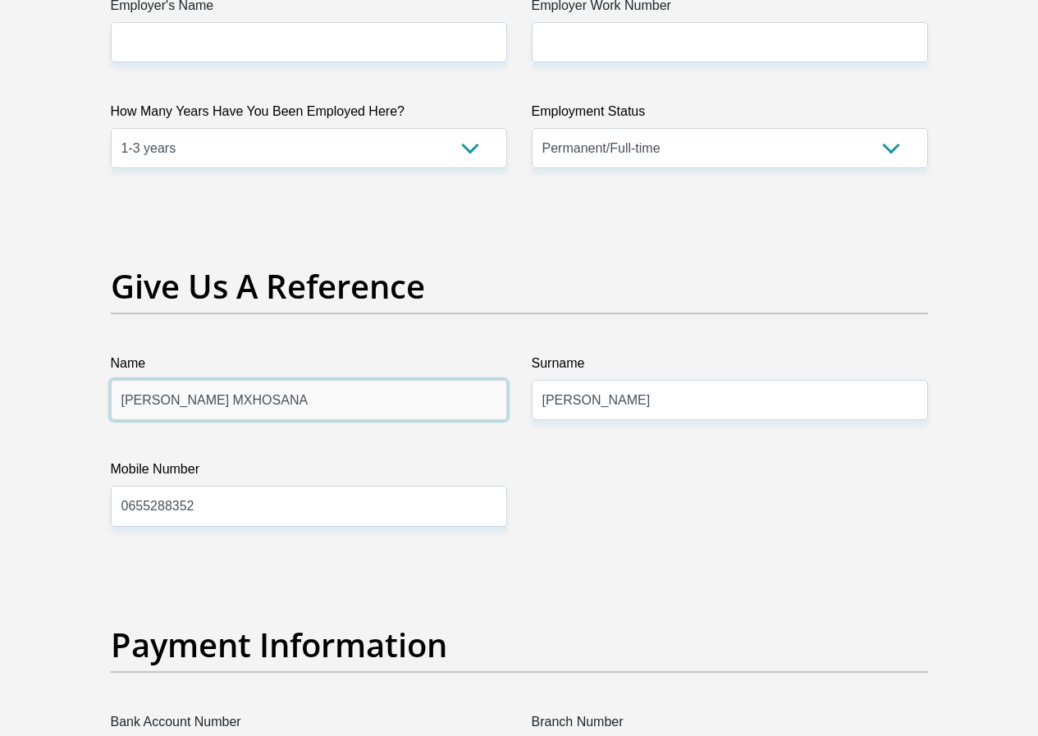
type input "ELSIE MXHOSANA"
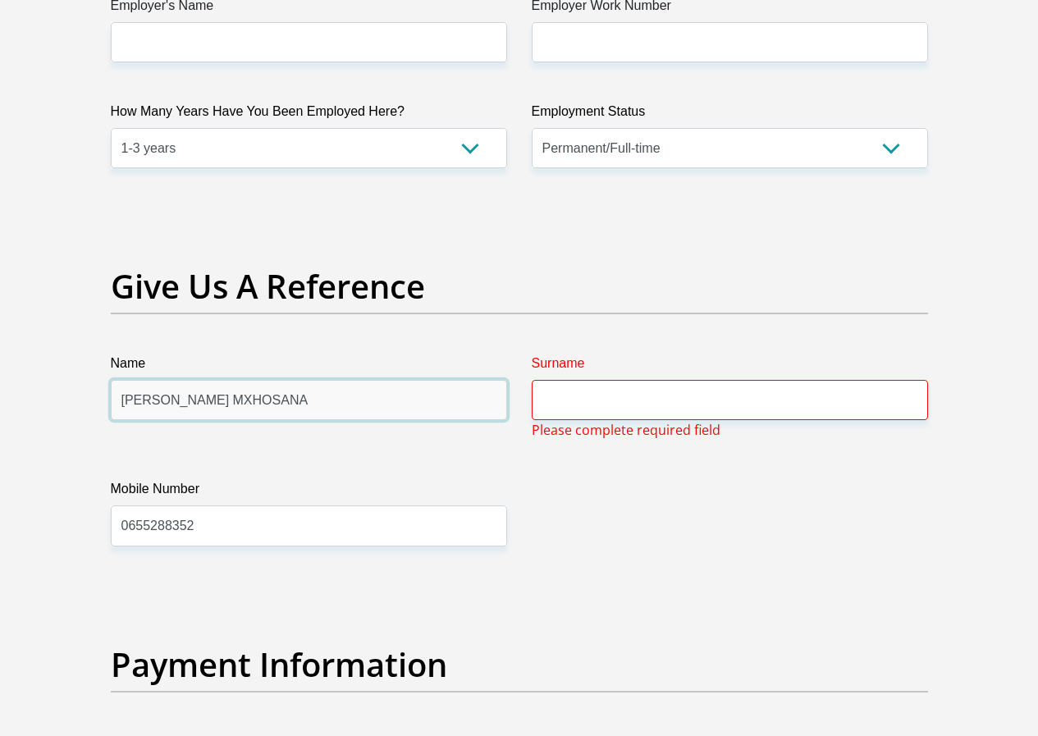
click at [237, 380] on input "ELSIE MXHOSANA" at bounding box center [309, 400] width 396 height 40
type input "ELSIE"
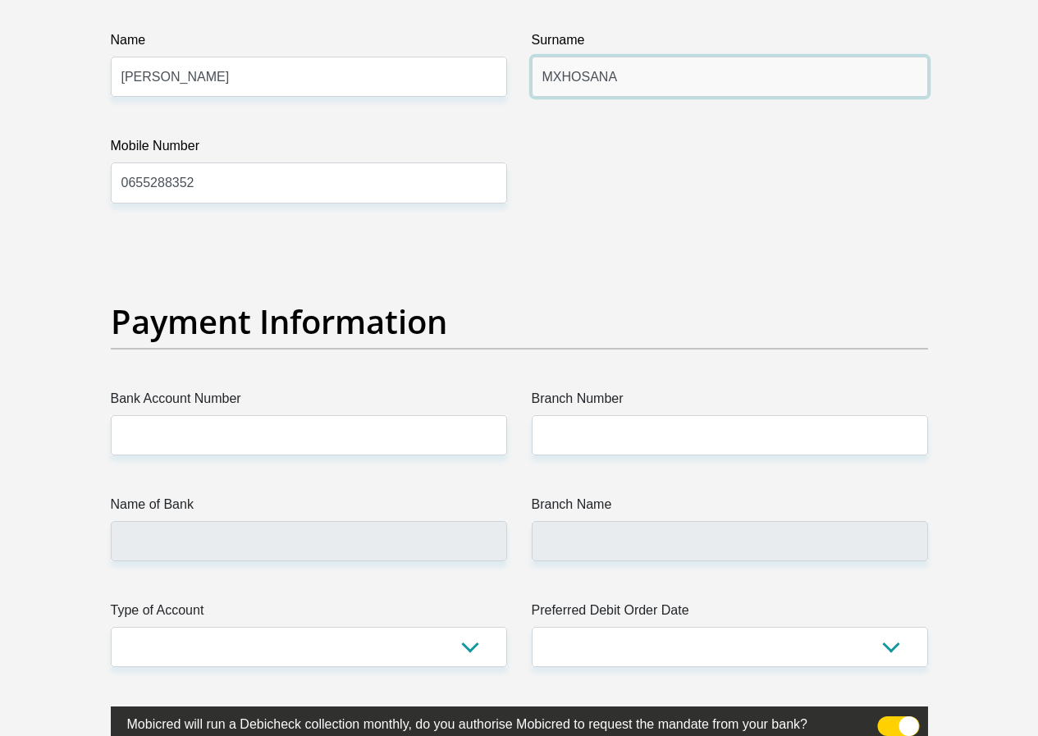
scroll to position [3662, 0]
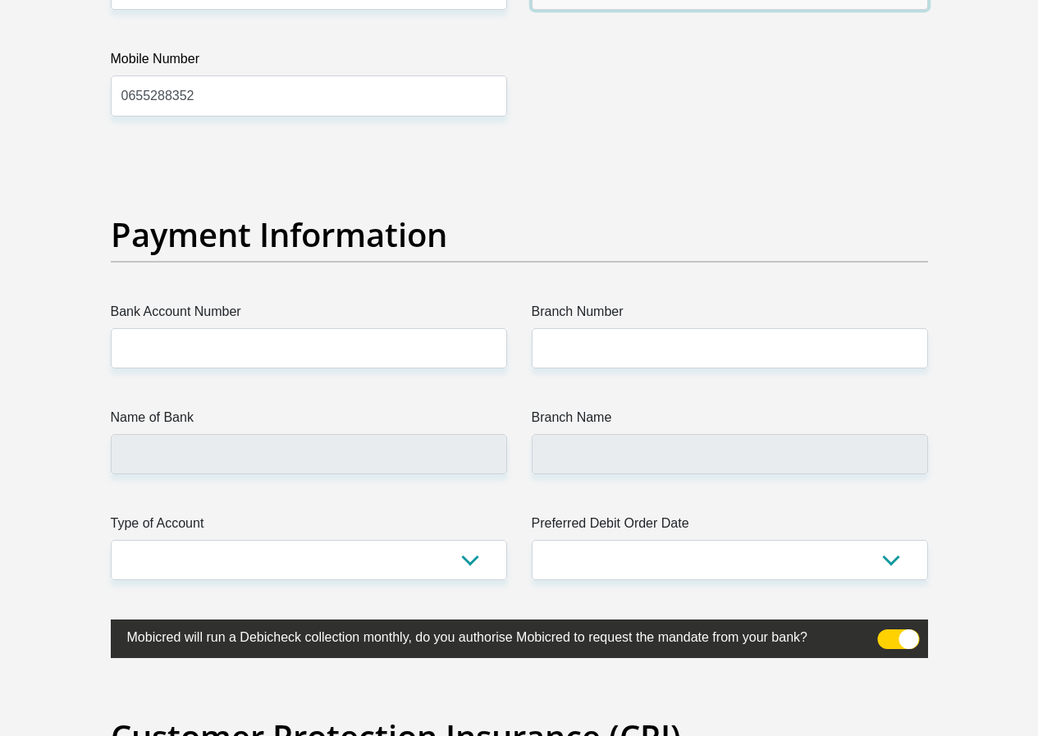
type input "MXHOSANA"
click at [259, 328] on input "Bank Account Number" at bounding box center [309, 348] width 396 height 40
type input "63147939095"
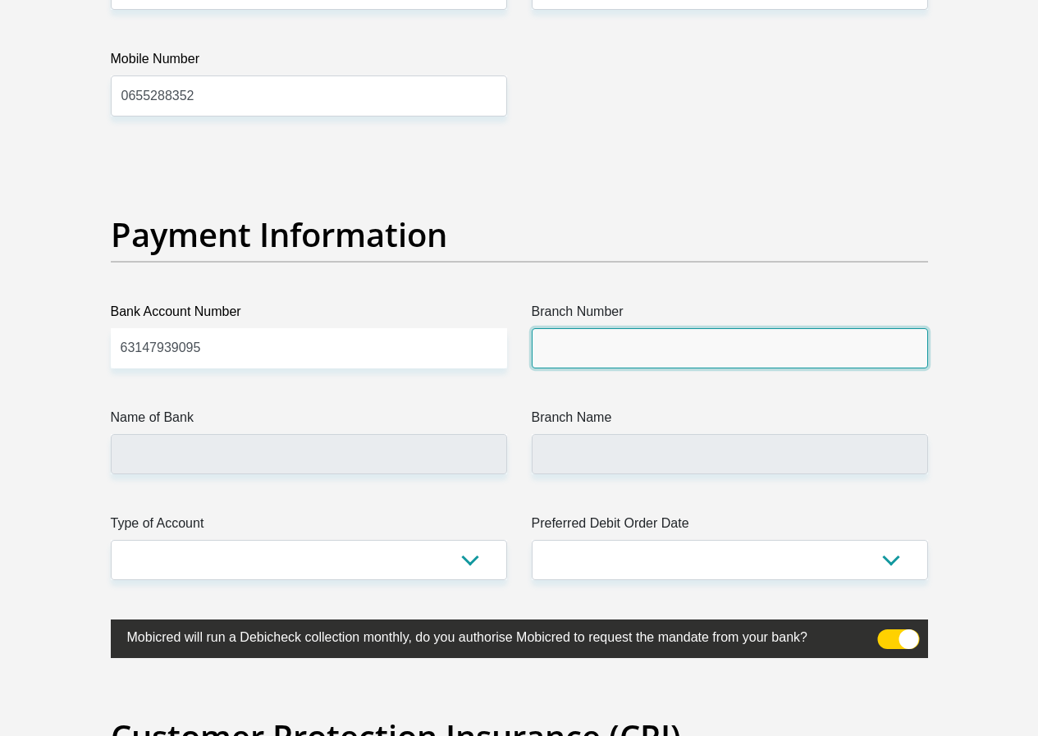
click at [612, 328] on input "Branch Number" at bounding box center [730, 348] width 396 height 40
type input "250655"
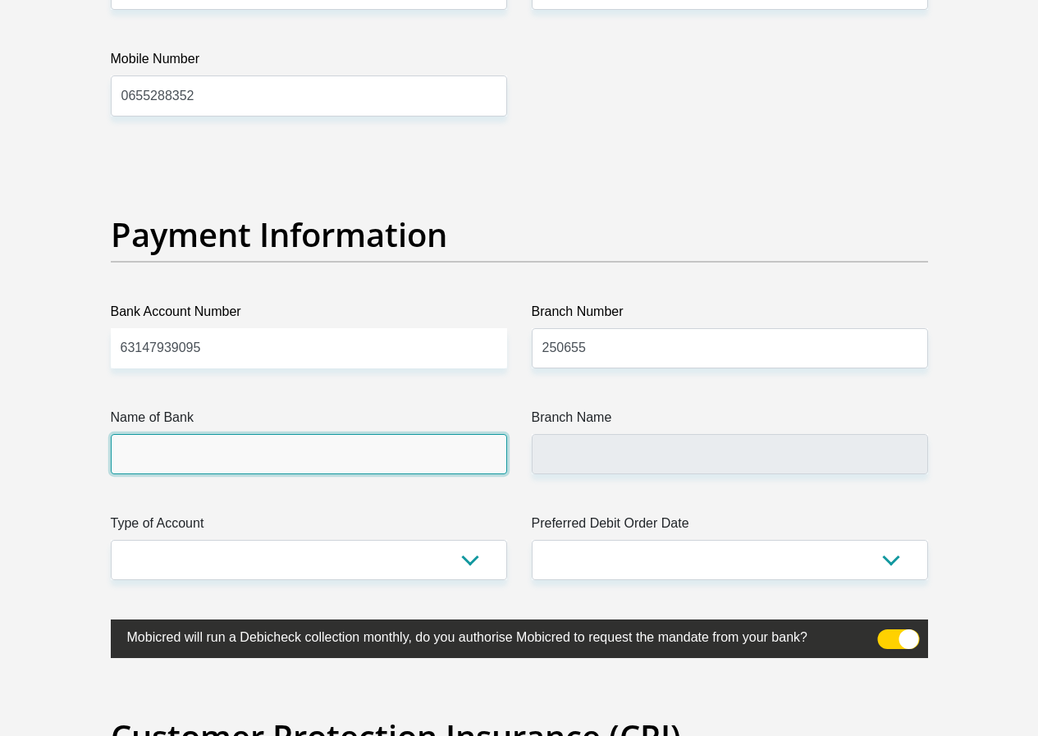
click at [308, 434] on input "Name of Bank" at bounding box center [309, 454] width 396 height 40
type input "FIRSTRAND BANK"
type input "BRANCH 560"
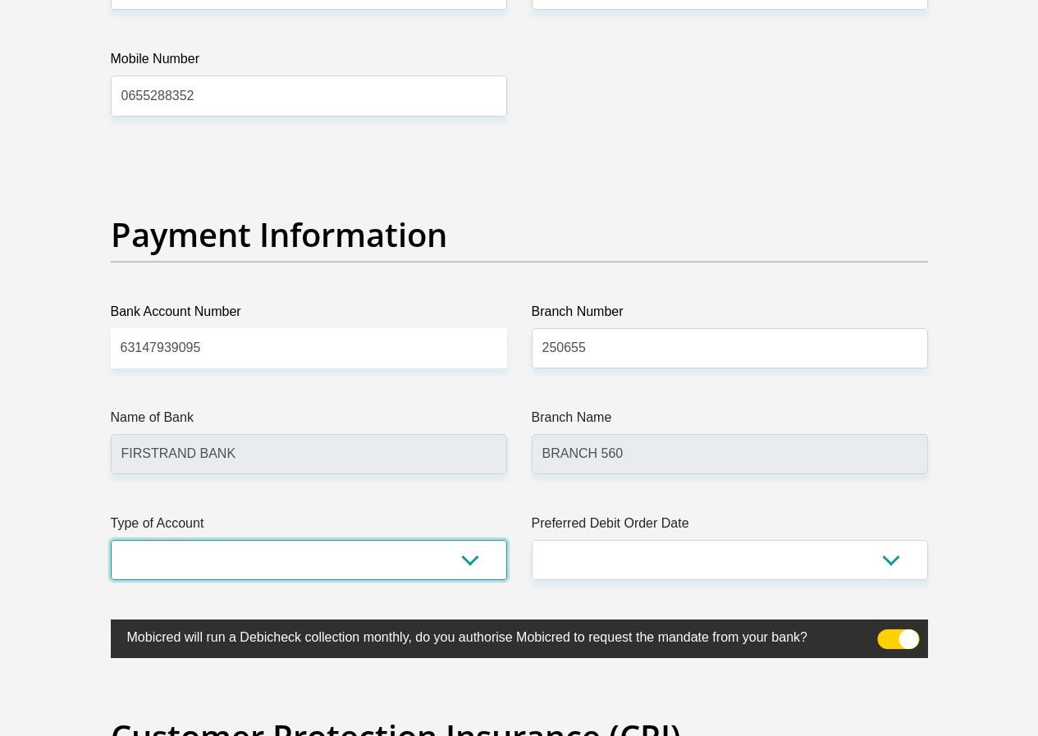
click at [194, 540] on select "Cheque Savings" at bounding box center [309, 560] width 396 height 40
select select "CUR"
click at [111, 540] on select "Cheque Savings" at bounding box center [309, 560] width 396 height 40
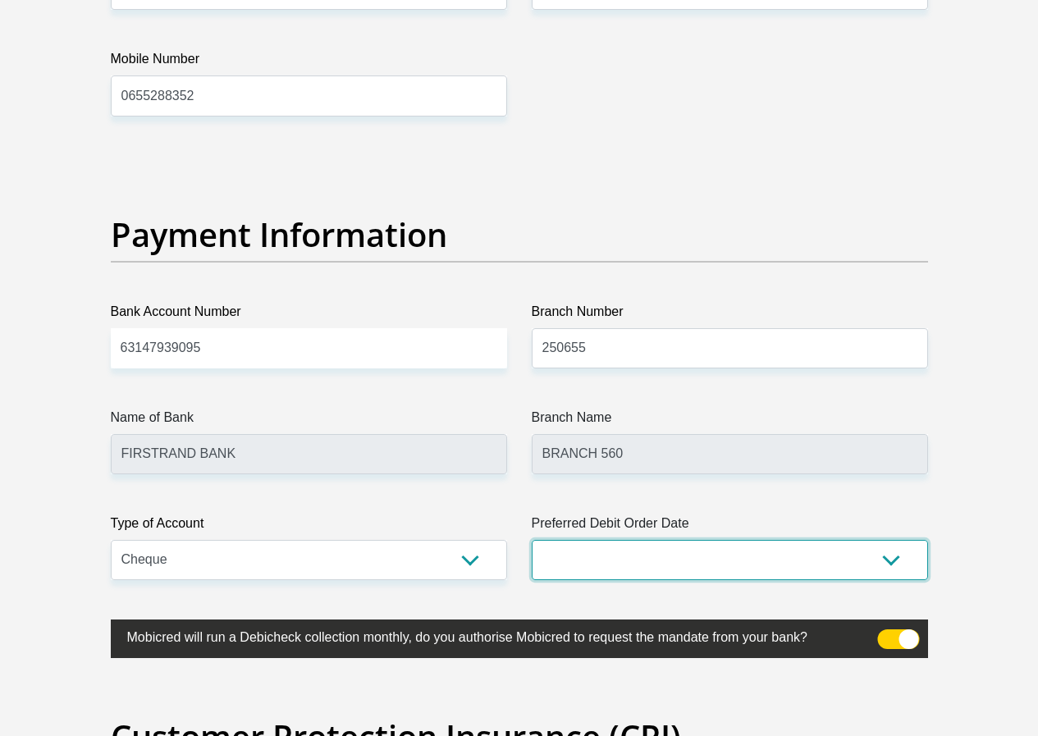
click at [560, 540] on select "1st 2nd 3rd 4th 5th 7th 18th 19th 20th 21st 22nd 23rd 24th 25th 26th 27th 28th …" at bounding box center [730, 560] width 396 height 40
click at [532, 540] on select "1st 2nd 3rd 4th 5th 7th 18th 19th 20th 21st 22nd 23rd 24th 25th 26th 27th 28th …" at bounding box center [730, 560] width 396 height 40
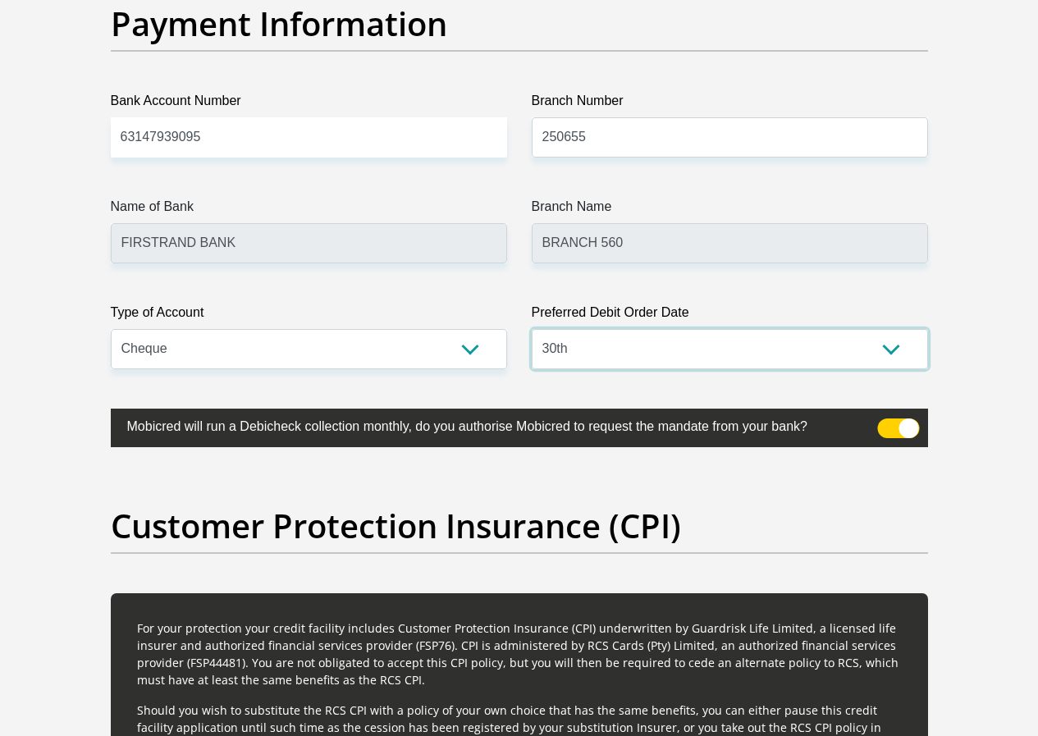
scroll to position [3908, 0]
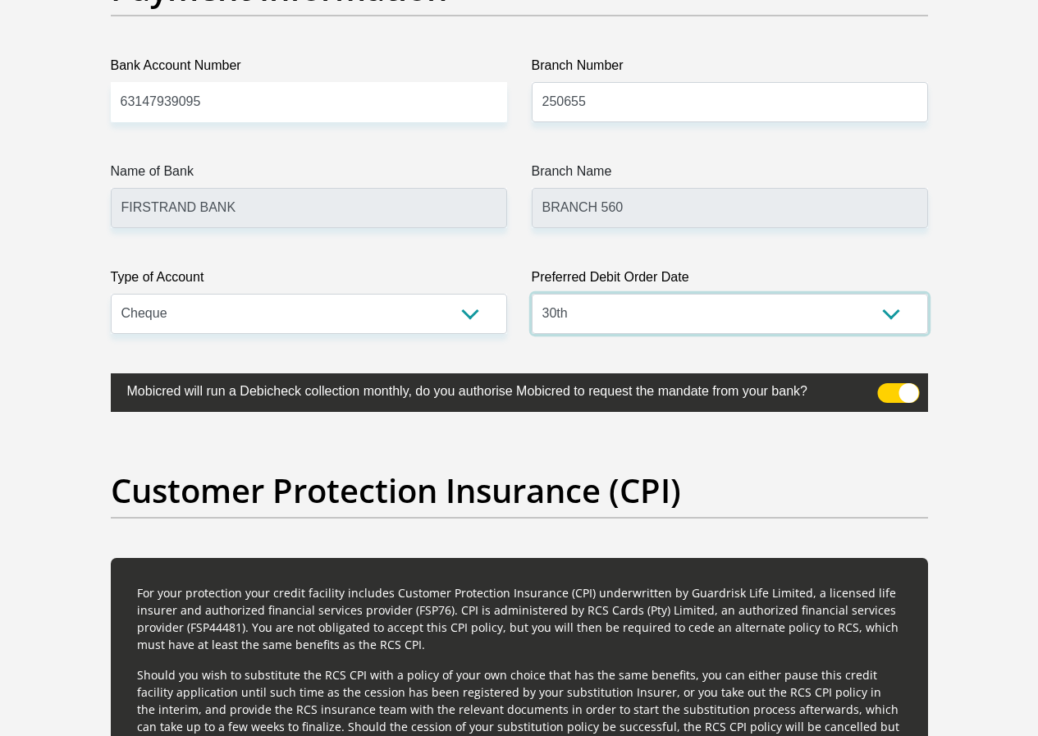
click at [617, 294] on select "1st 2nd 3rd 4th 5th 7th 18th 19th 20th 21st 22nd 23rd 24th 25th 26th 27th 28th …" at bounding box center [730, 314] width 396 height 40
select select "1"
click at [532, 294] on select "1st 2nd 3rd 4th 5th 7th 18th 19th 20th 21st 22nd 23rd 24th 25th 26th 27th 28th …" at bounding box center [730, 314] width 396 height 40
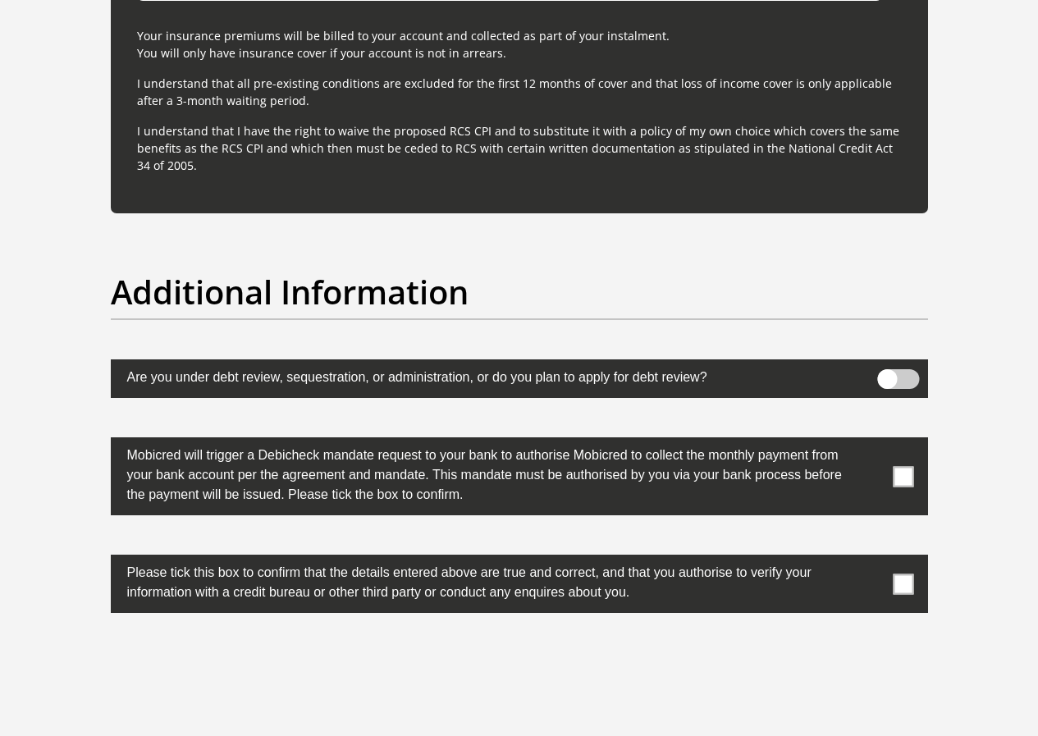
scroll to position [4975, 0]
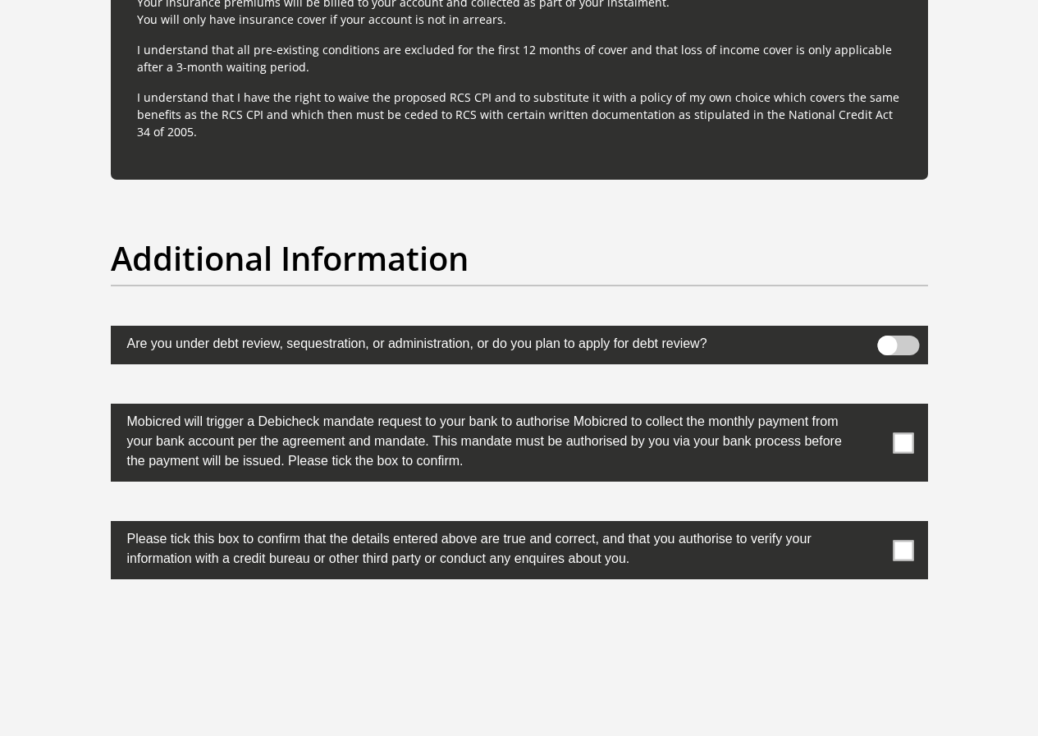
click at [910, 432] on span at bounding box center [903, 442] width 21 height 21
click at [871, 408] on input "checkbox" at bounding box center [871, 408] width 0 height 0
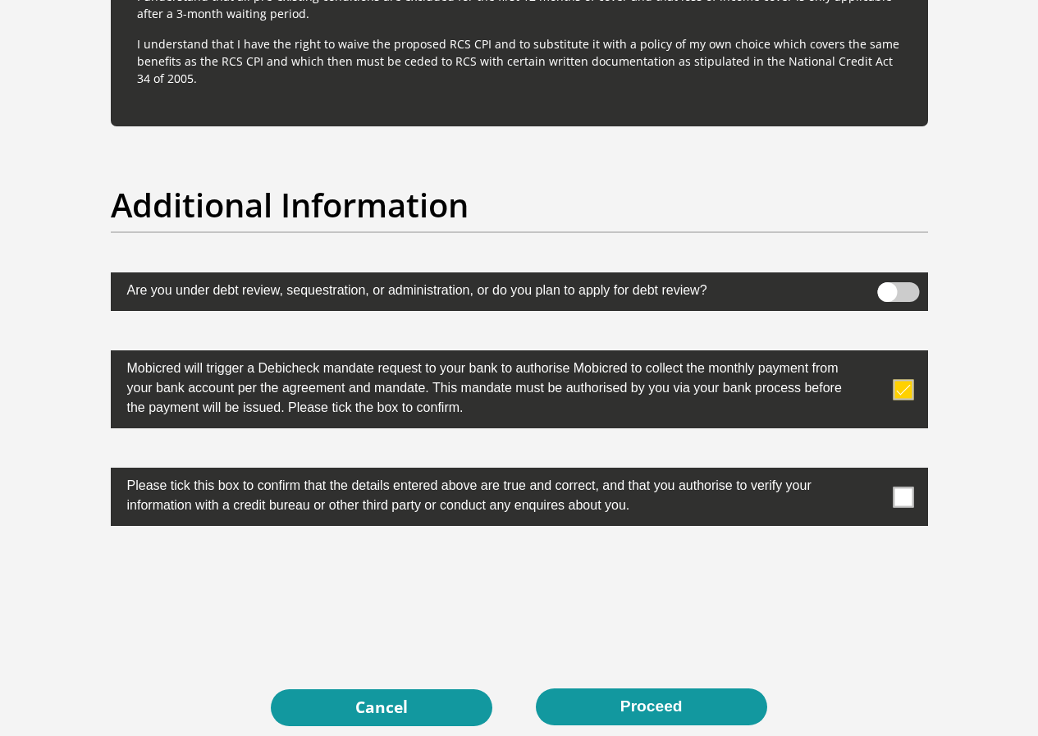
scroll to position [5057, 0]
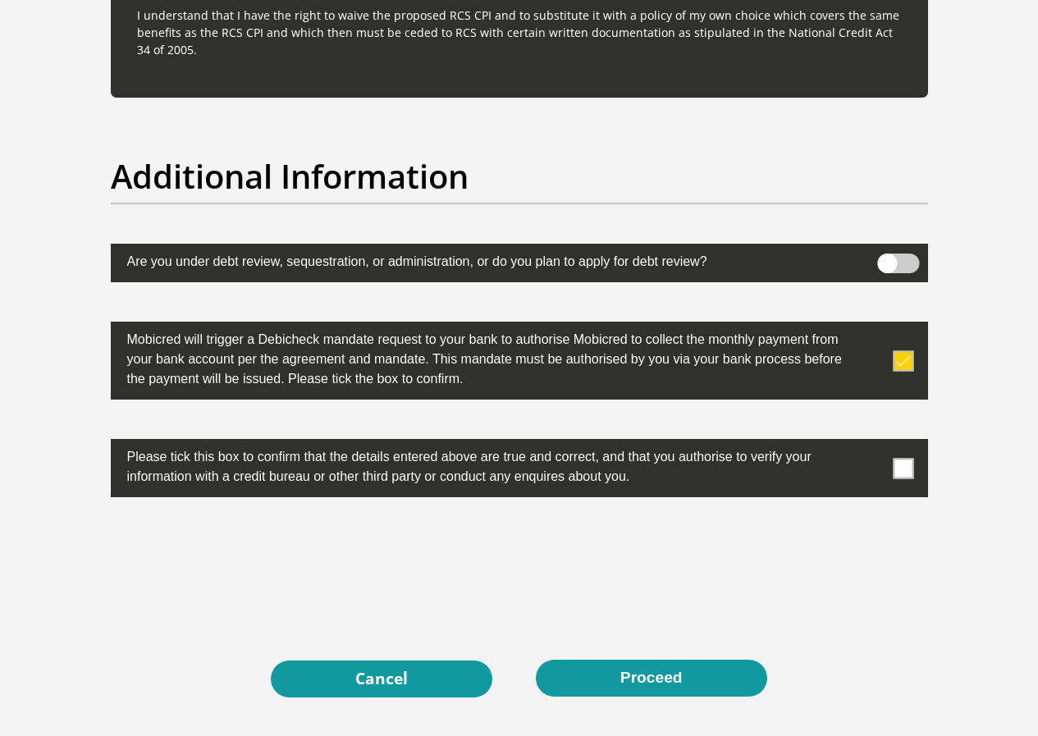
click at [911, 458] on span at bounding box center [903, 468] width 21 height 21
click at [871, 443] on input "checkbox" at bounding box center [871, 443] width 0 height 0
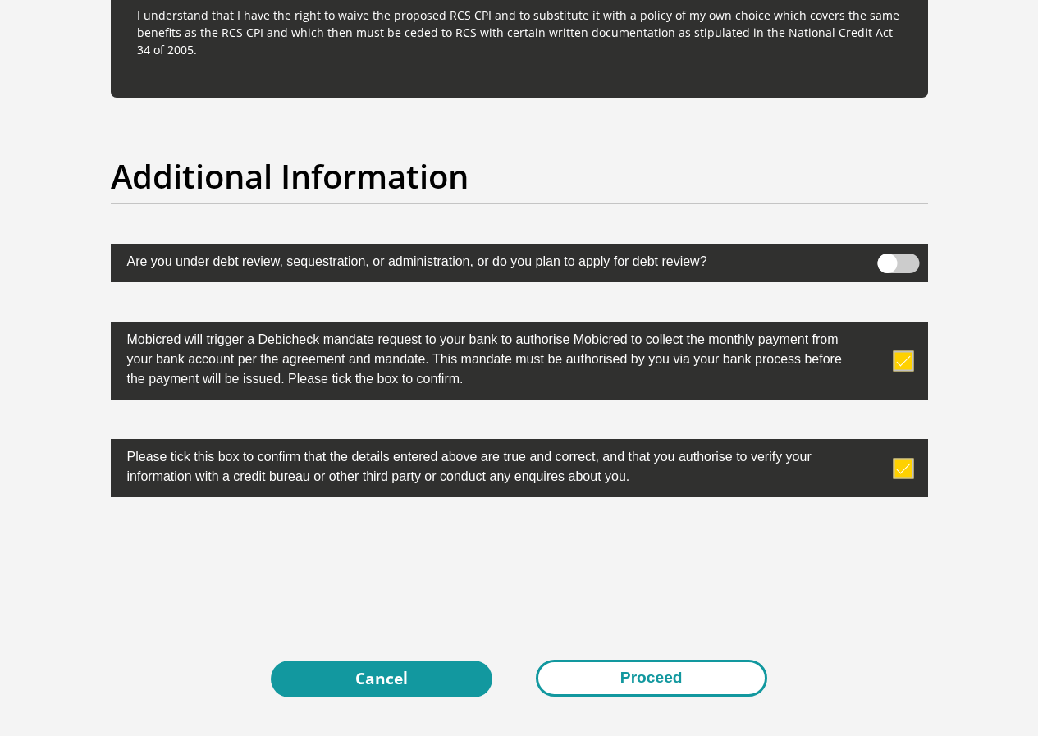
click at [654, 660] on button "Proceed" at bounding box center [651, 678] width 231 height 37
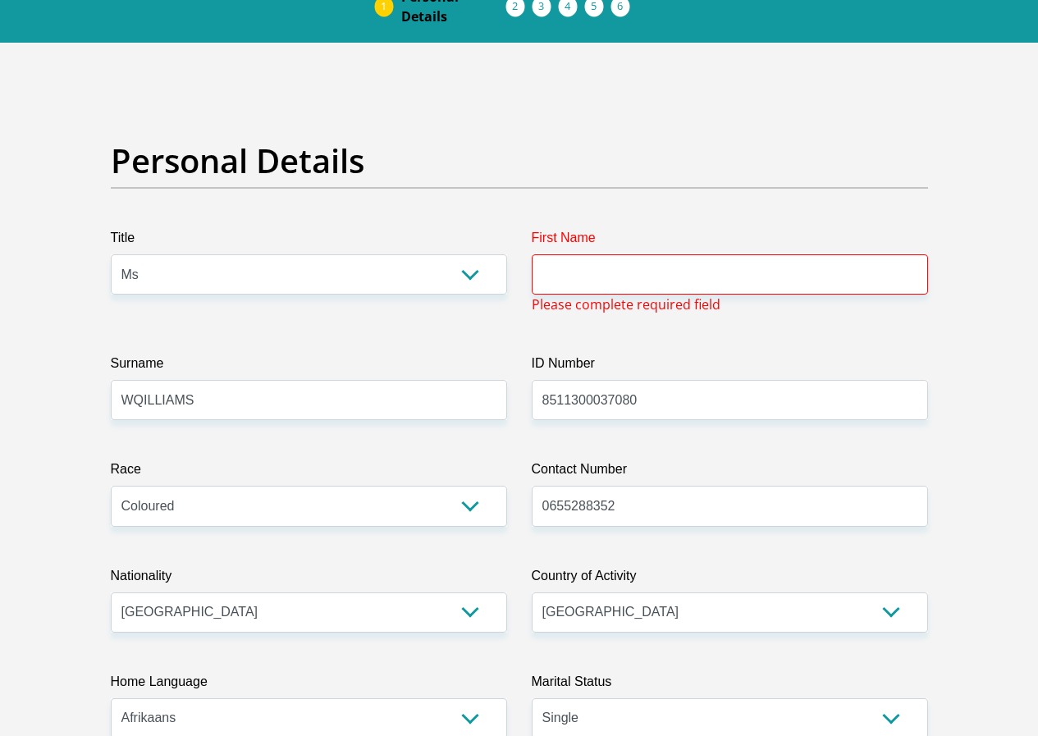
scroll to position [78, 0]
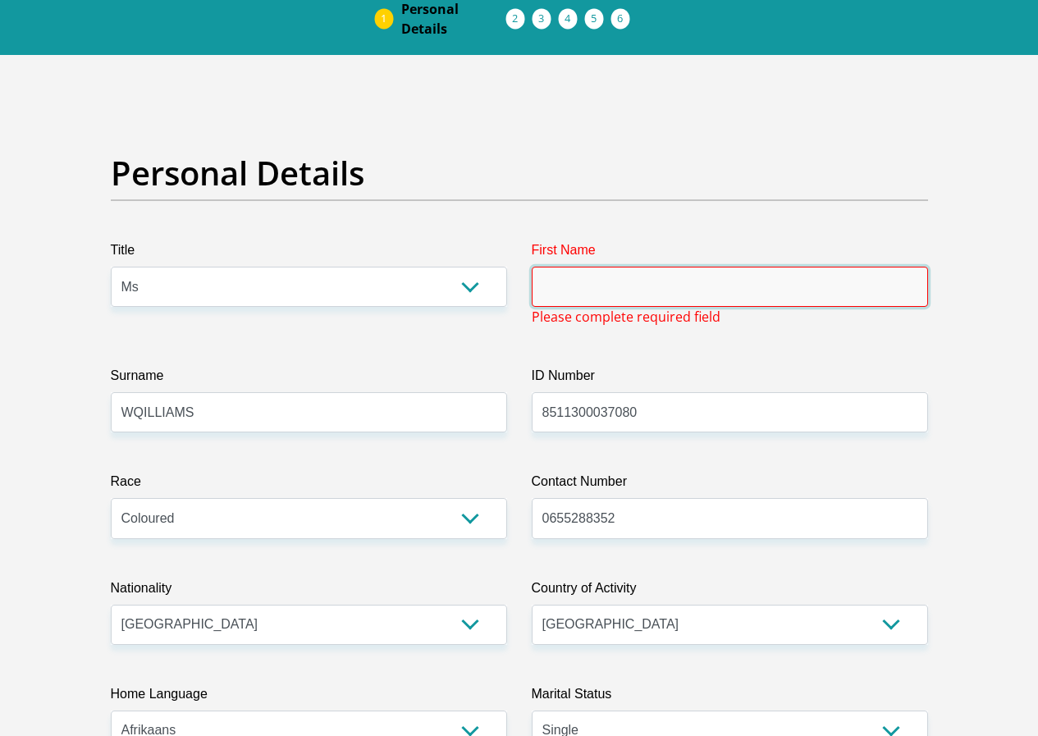
click at [557, 267] on input "First Name" at bounding box center [730, 287] width 396 height 40
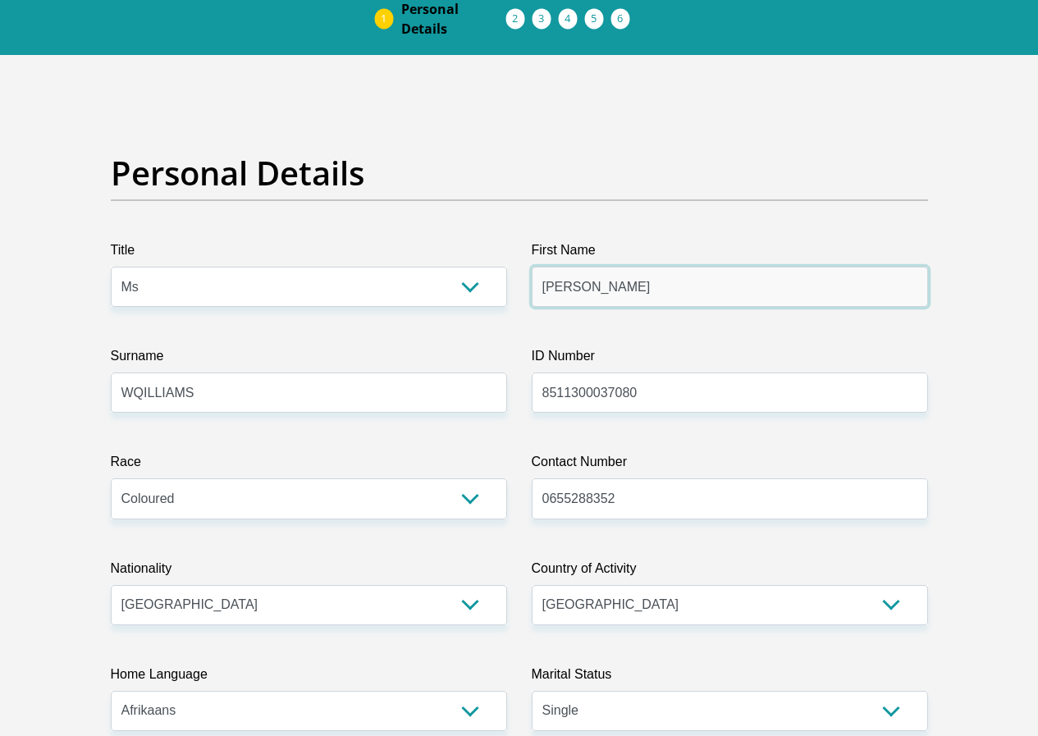
type input "SARAH"
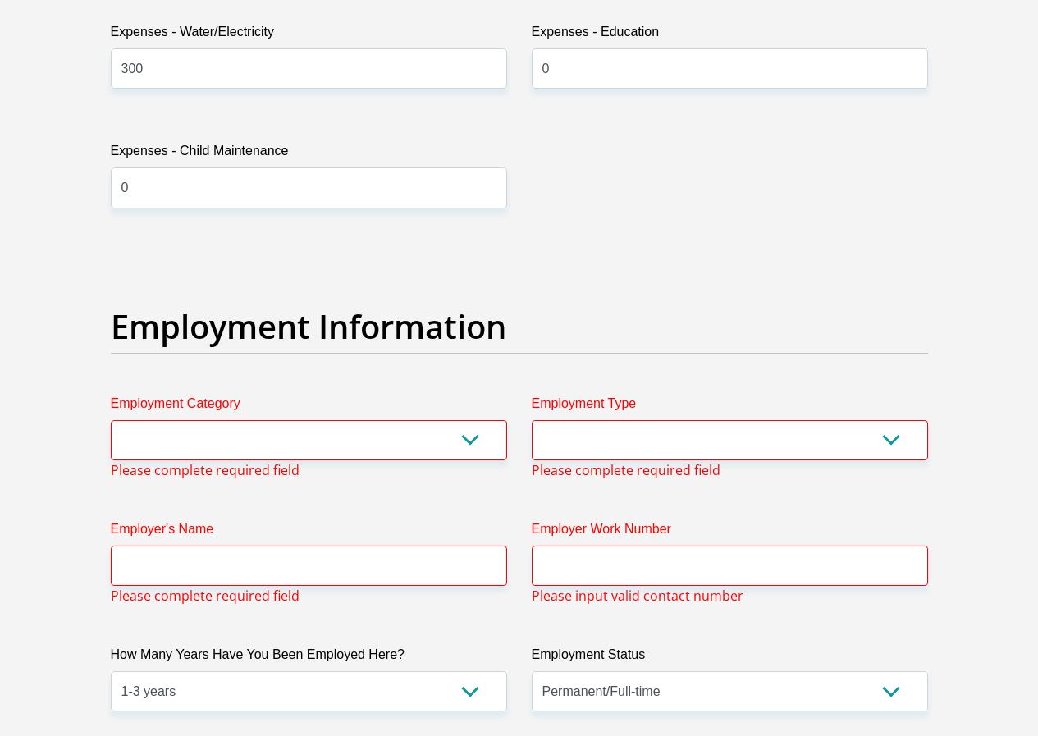
scroll to position [2786, 0]
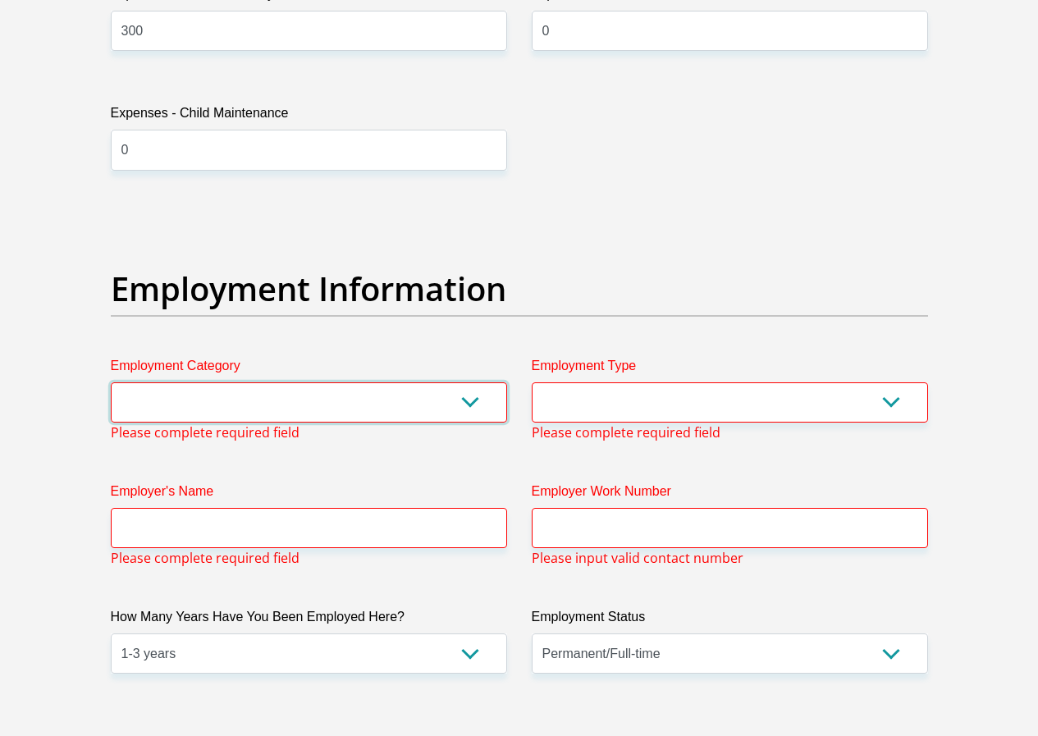
click at [199, 382] on select "AGRICULTURE ALCOHOL & TOBACCO CONSTRUCTION MATERIALS METALLURGY EQUIPMENT FOR R…" at bounding box center [309, 402] width 396 height 40
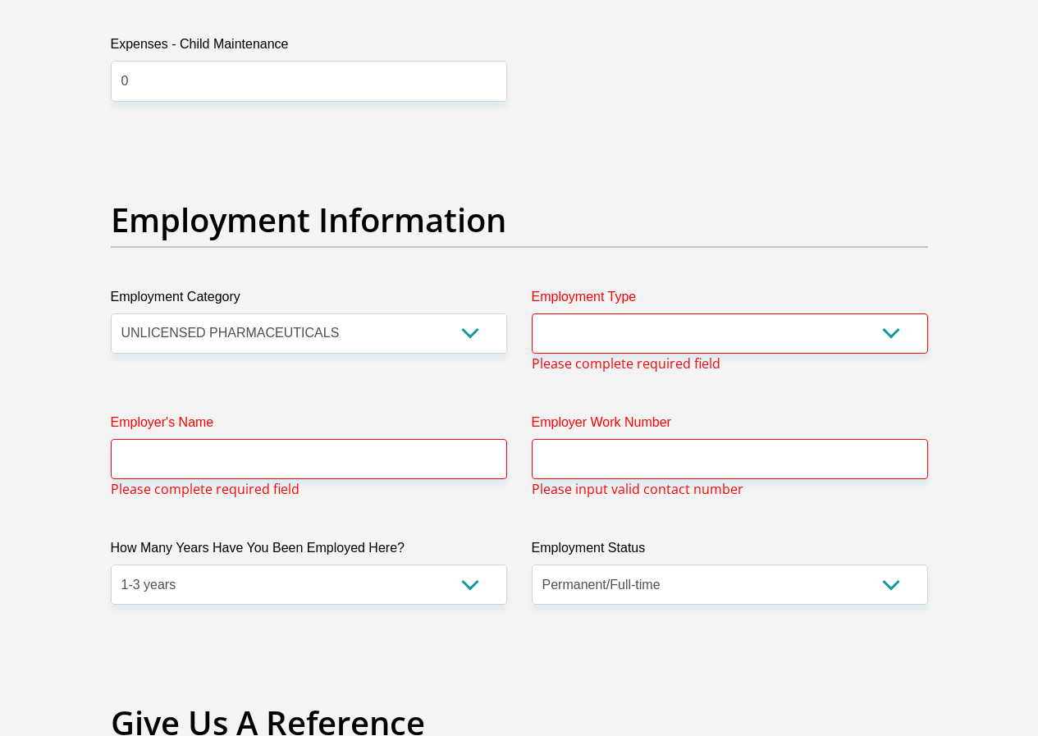
scroll to position [2816, 0]
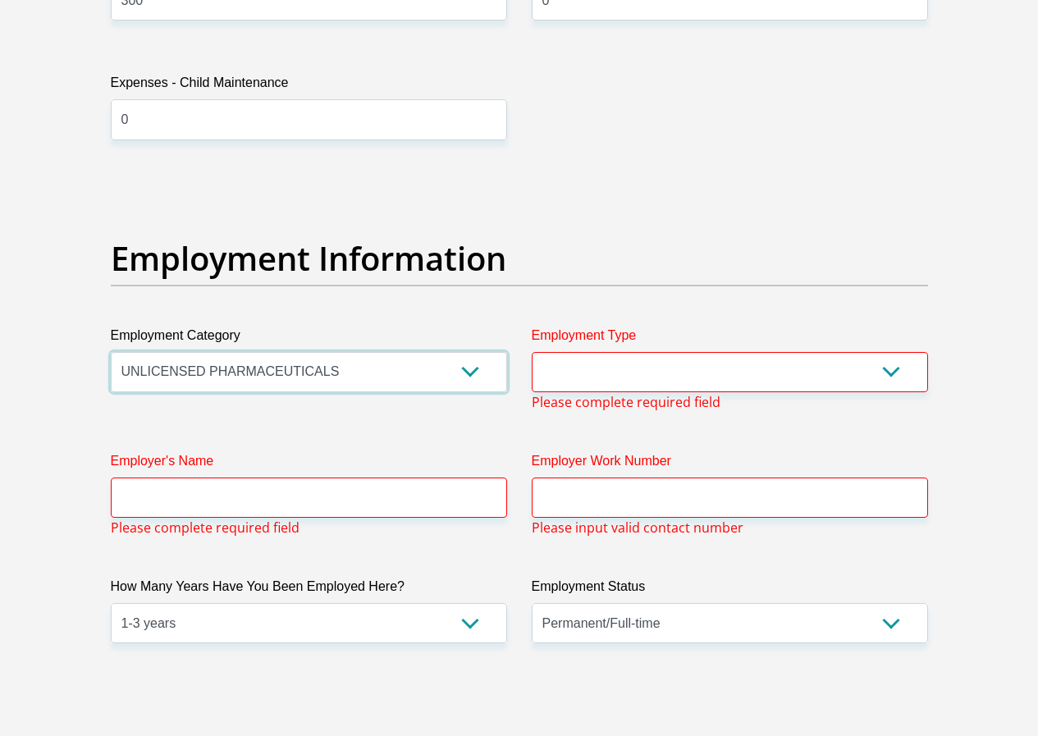
click at [472, 352] on select "AGRICULTURE ALCOHOL & TOBACCO CONSTRUCTION MATERIALS METALLURGY EQUIPMENT FOR R…" at bounding box center [309, 372] width 396 height 40
select select "17"
click at [111, 352] on select "AGRICULTURE ALCOHOL & TOBACCO CONSTRUCTION MATERIALS METALLURGY EQUIPMENT FOR R…" at bounding box center [309, 372] width 396 height 40
click at [594, 352] on select "College/Lecturer Craft Seller Creative Driver Executive Farmer Forces - Non Com…" at bounding box center [730, 372] width 396 height 40
select select "Unknown/Other"
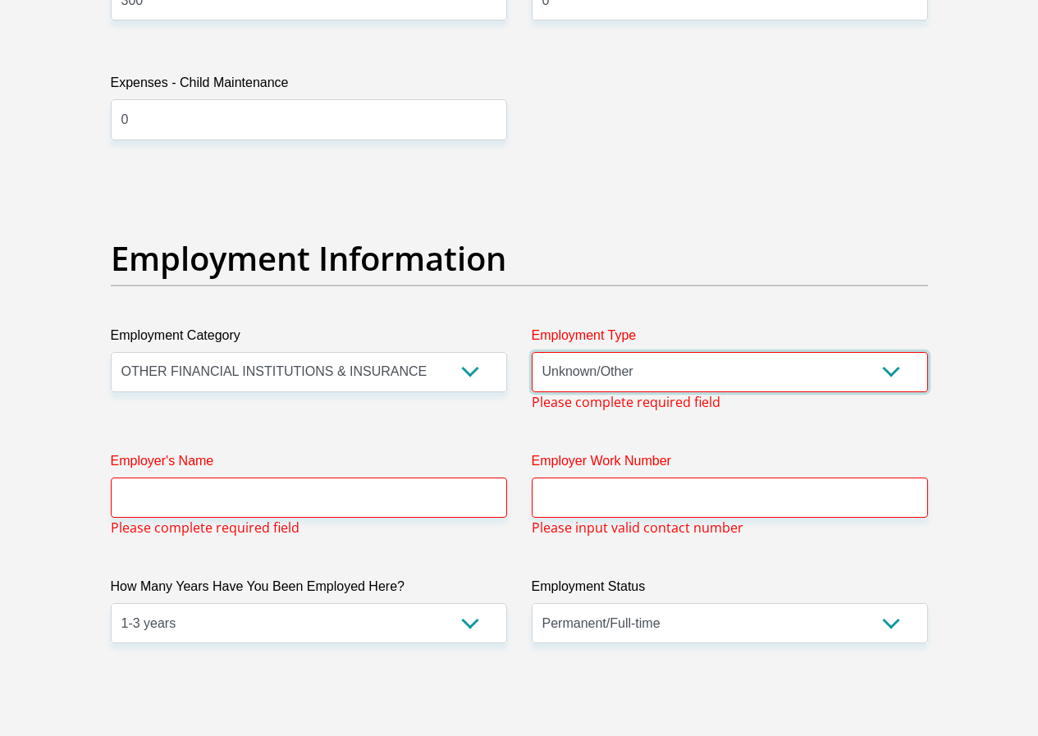
click at [532, 352] on select "College/Lecturer Craft Seller Creative Driver Executive Farmer Forces - Non Com…" at bounding box center [730, 372] width 396 height 40
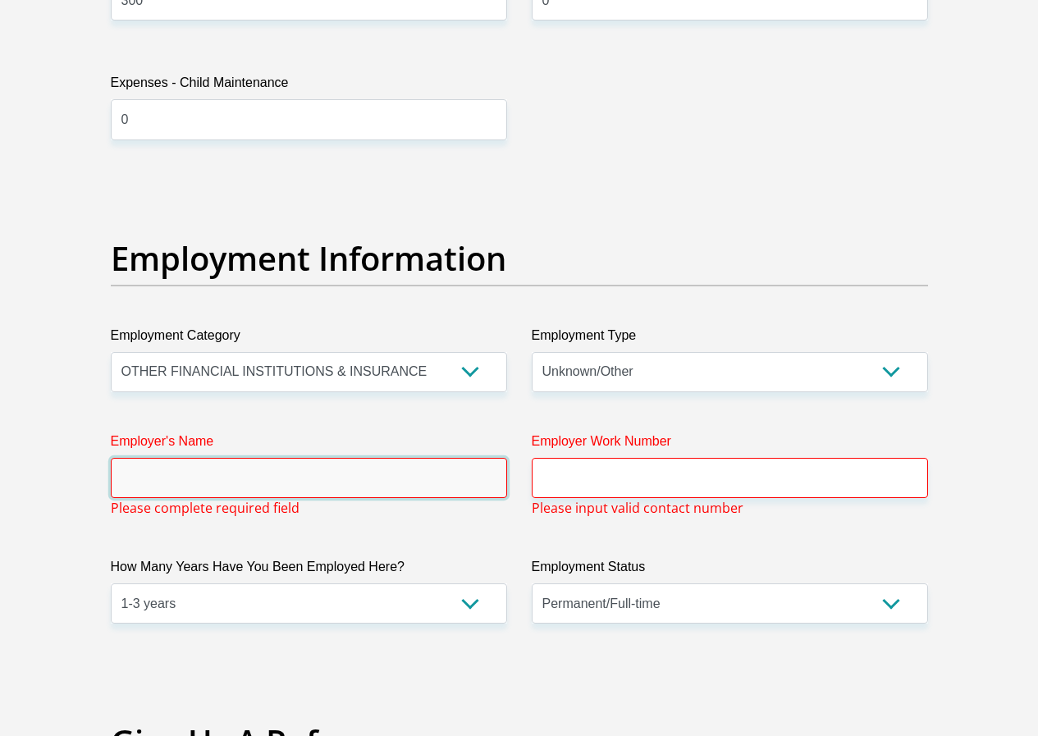
click at [173, 458] on input "Employer's Name" at bounding box center [309, 478] width 396 height 40
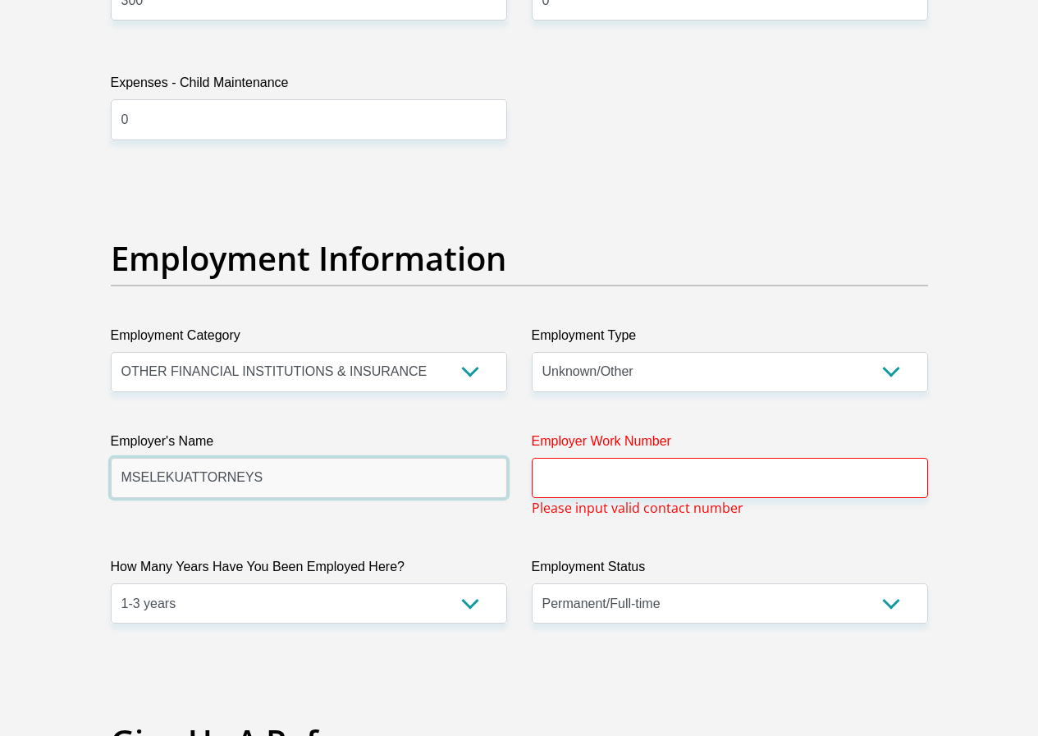
type input "MSELEKUATTORNEYS"
click at [582, 458] on input "Employer Work Number" at bounding box center [730, 478] width 396 height 40
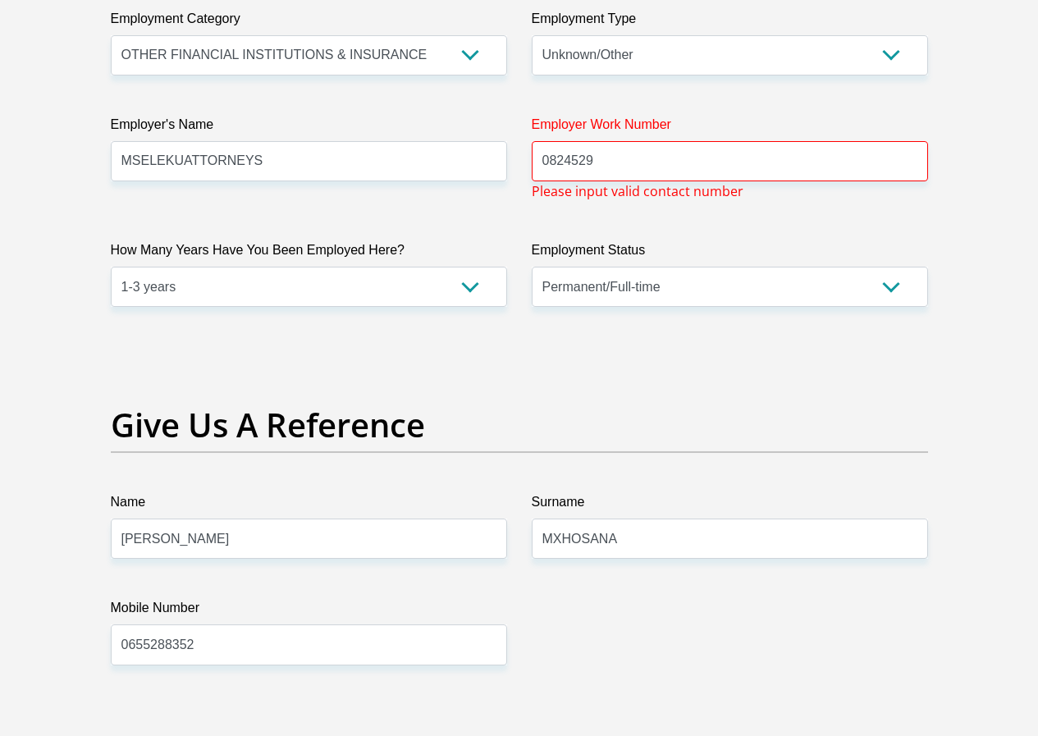
scroll to position [2873, 0]
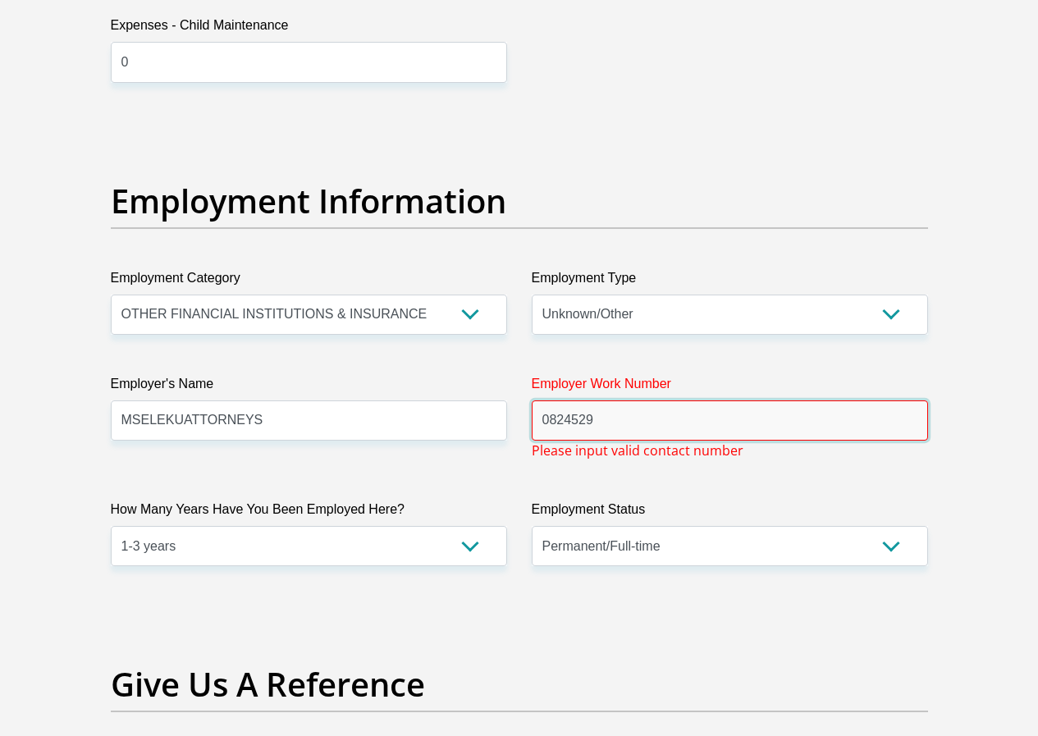
click at [598, 400] on input "0824529" at bounding box center [730, 420] width 396 height 40
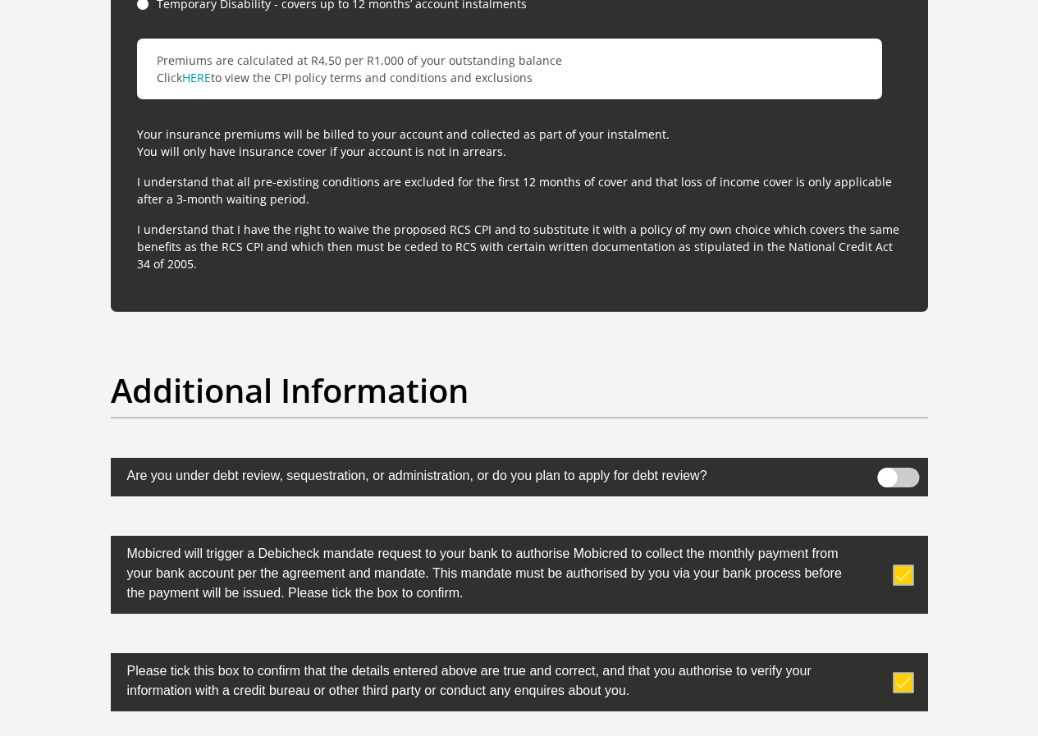
scroll to position [5151, 0]
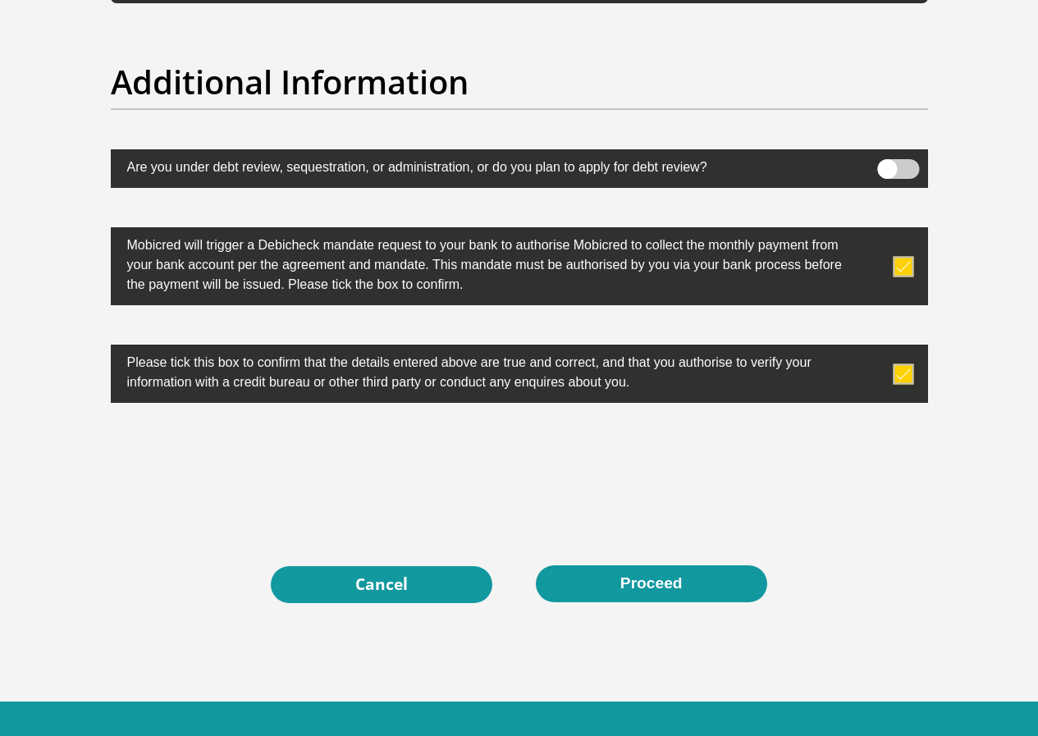
type input "0824529924"
click at [654, 565] on button "Proceed" at bounding box center [651, 583] width 231 height 37
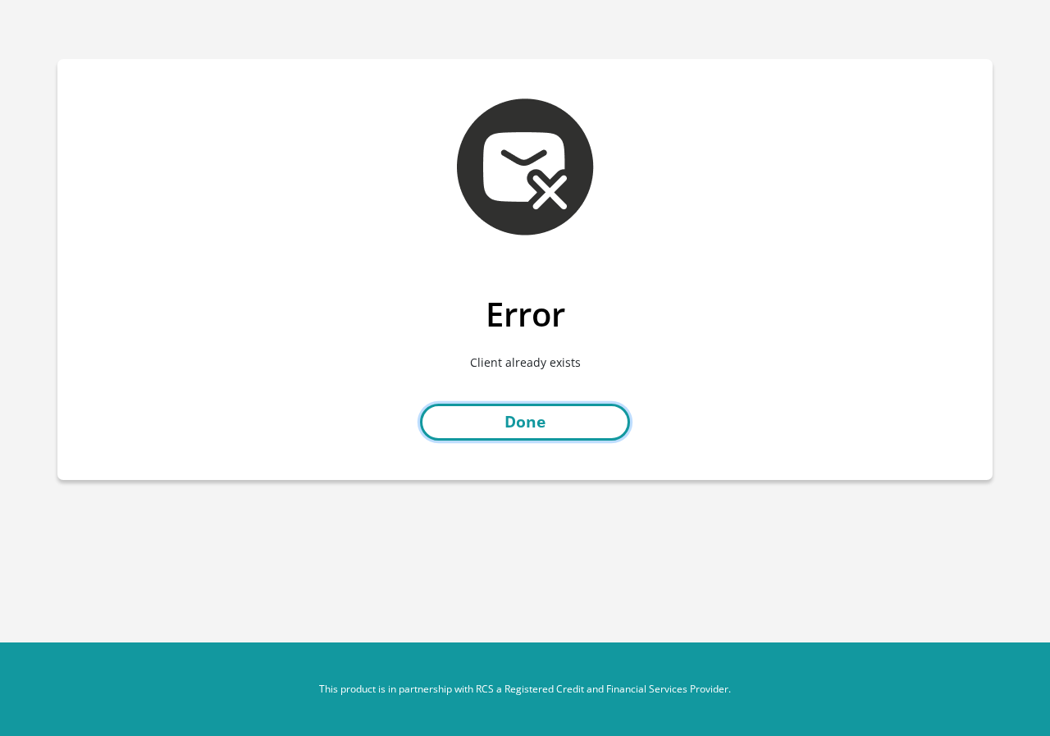
click at [537, 412] on link "Done" at bounding box center [525, 422] width 210 height 37
click at [553, 421] on link "Done" at bounding box center [525, 422] width 210 height 37
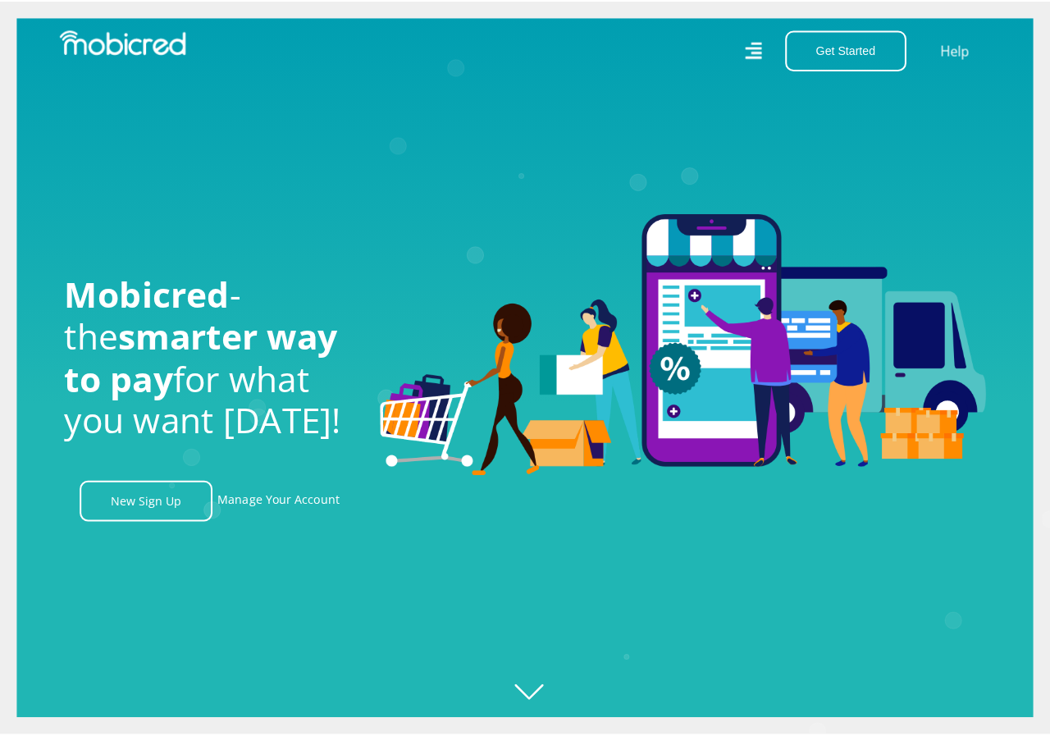
scroll to position [0, 2105]
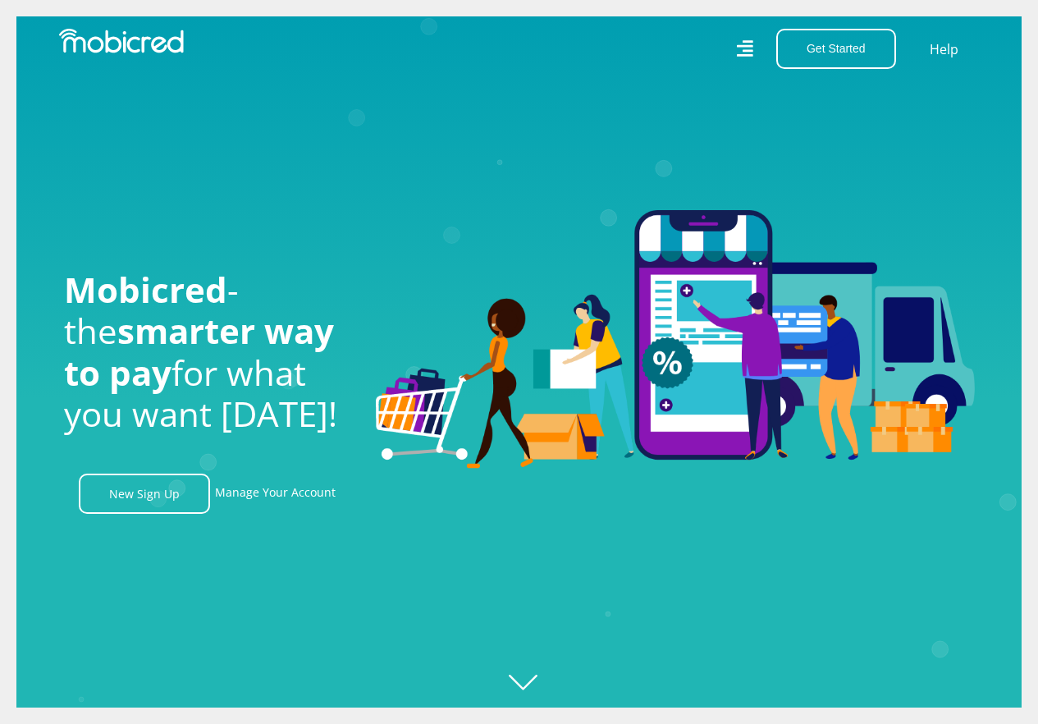
click at [752, 48] on icon at bounding box center [744, 49] width 16 height 24
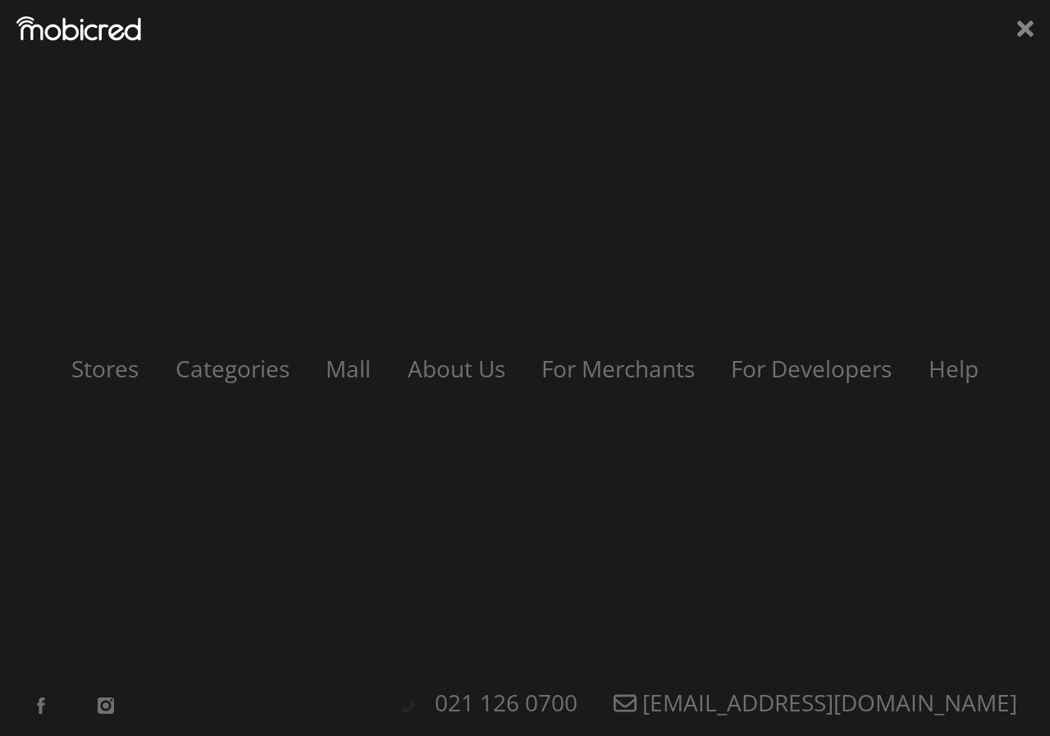
scroll to position [0, 3040]
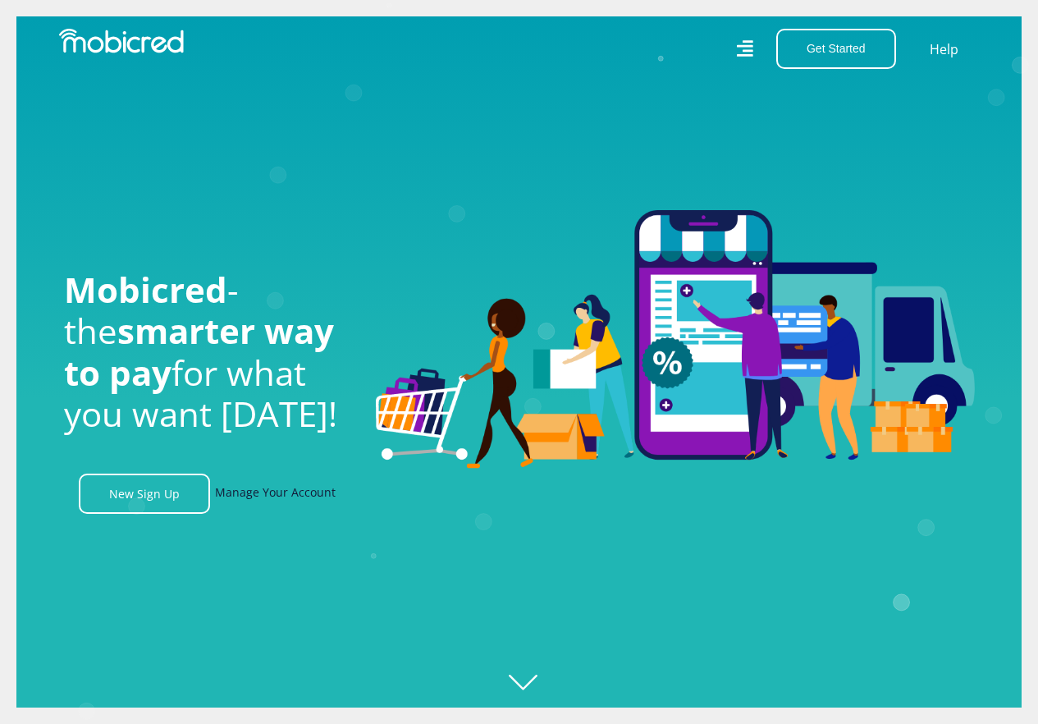
scroll to position [0, 1169]
click at [263, 499] on link "Manage Your Account" at bounding box center [275, 493] width 121 height 40
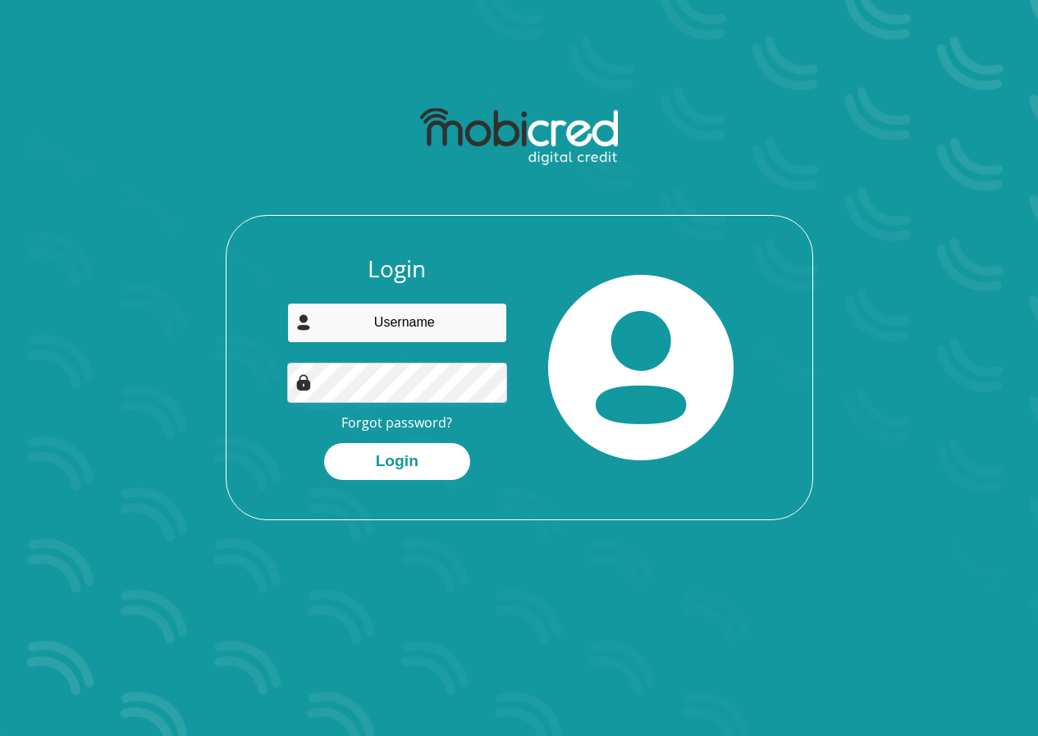
click at [409, 321] on input "email" at bounding box center [397, 323] width 220 height 40
type input "[EMAIL_ADDRESS][DOMAIN_NAME]"
click at [359, 597] on section "Login sw035169@gmail.com Forgot password? Login" at bounding box center [519, 368] width 1038 height 736
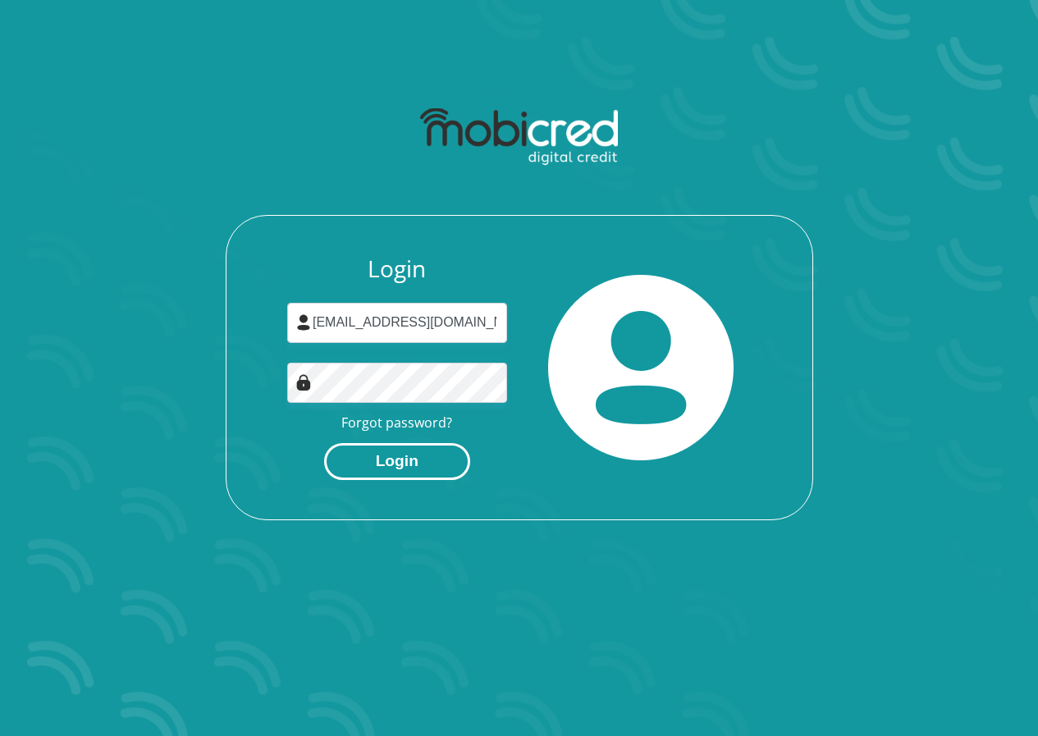
click at [391, 452] on button "Login" at bounding box center [397, 461] width 146 height 37
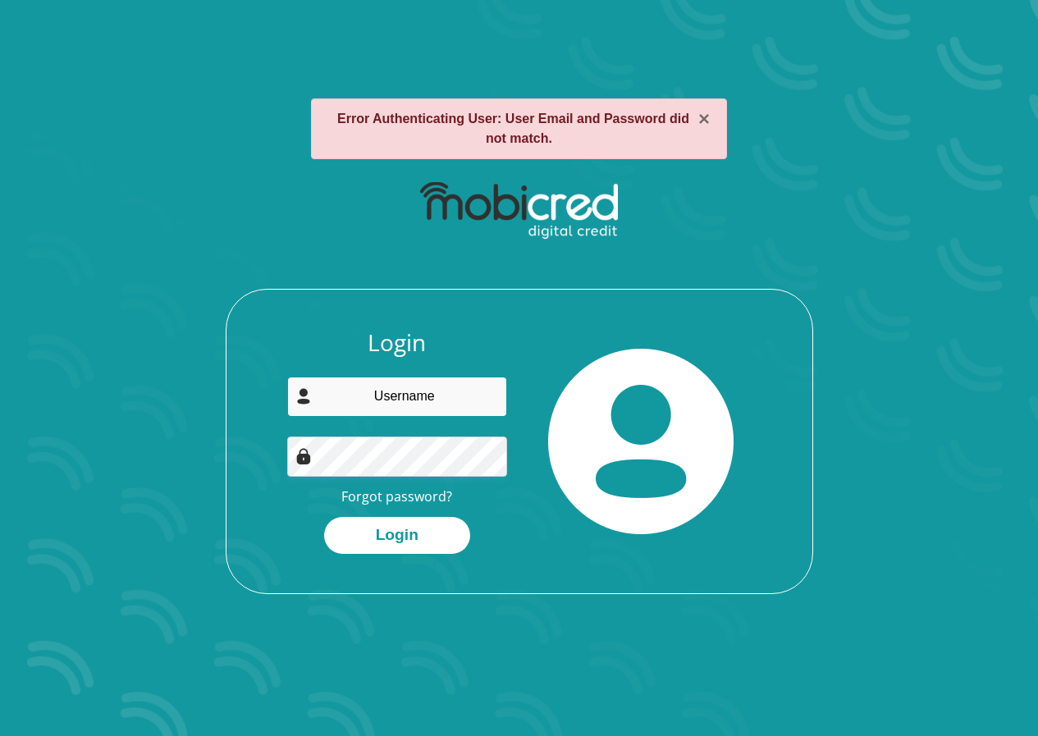
click at [405, 403] on input "email" at bounding box center [397, 397] width 220 height 40
type input "[EMAIL_ADDRESS][DOMAIN_NAME]"
click at [497, 628] on div "× Error Authenticating User: User Email and Password did not match. Login sw035…" at bounding box center [519, 346] width 935 height 574
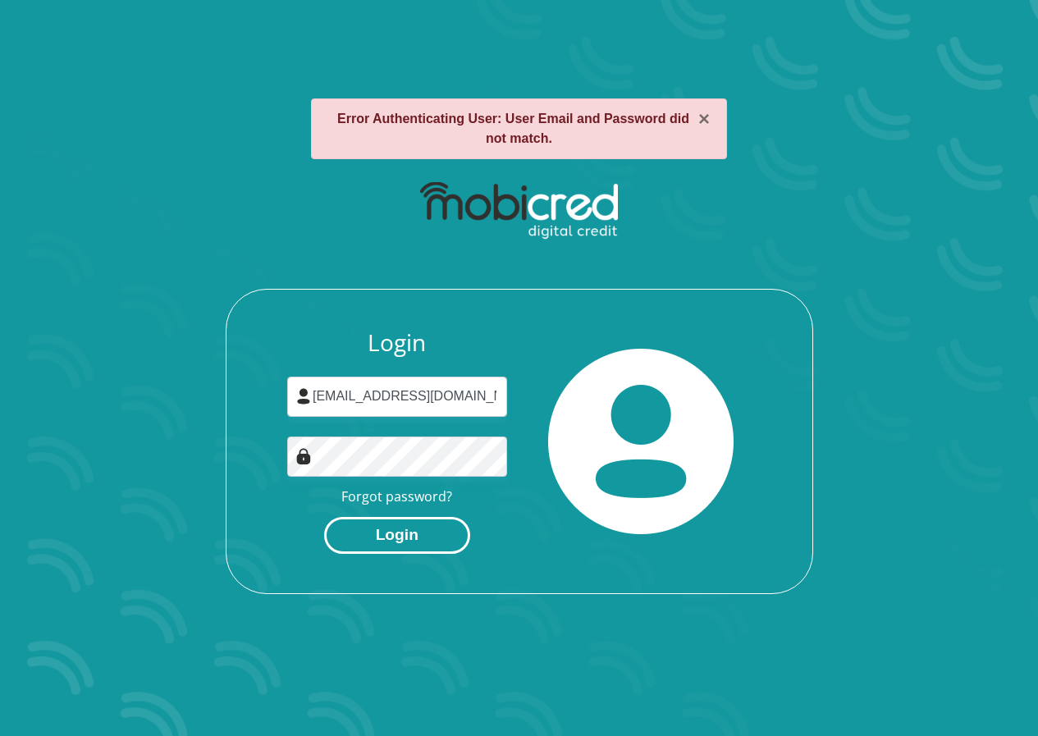
click at [391, 529] on button "Login" at bounding box center [397, 535] width 146 height 37
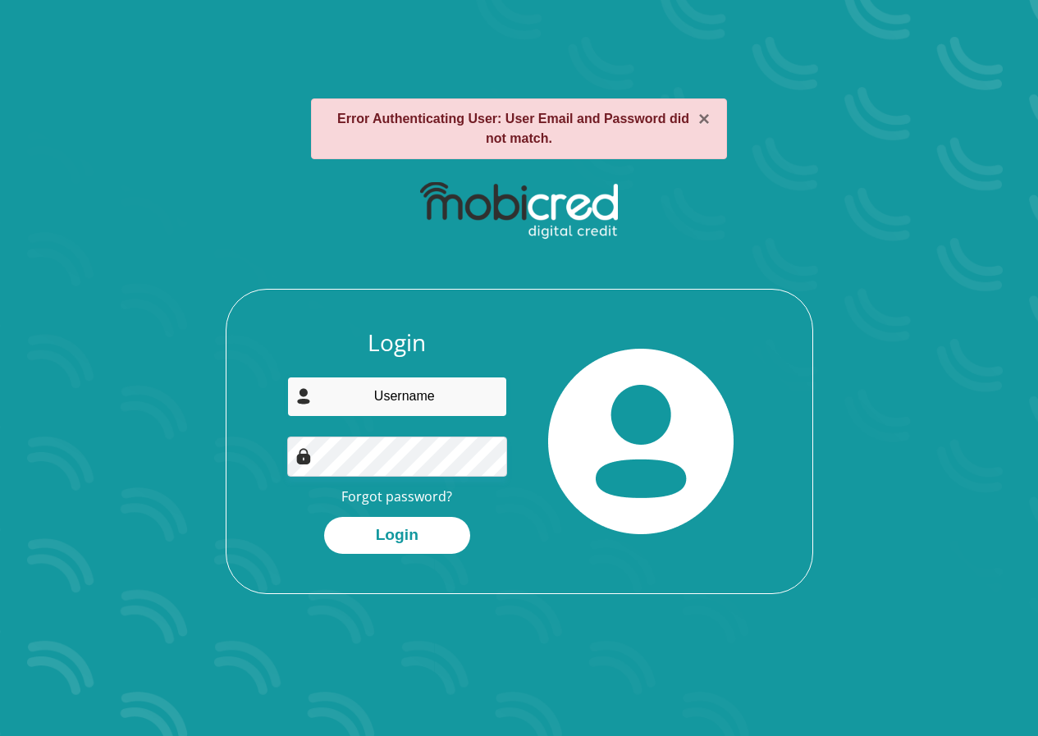
click at [370, 391] on input "email" at bounding box center [397, 397] width 220 height 40
type input "[EMAIL_ADDRESS][DOMAIN_NAME]"
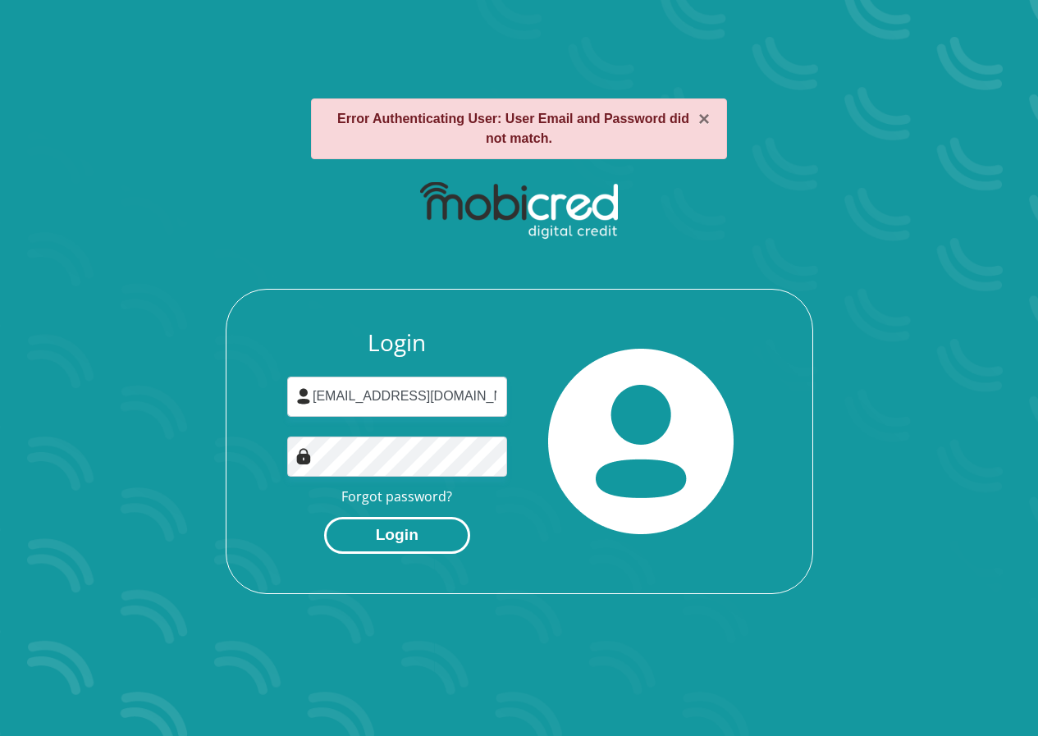
click at [355, 531] on button "Login" at bounding box center [397, 535] width 146 height 37
